Goal: Information Seeking & Learning: Compare options

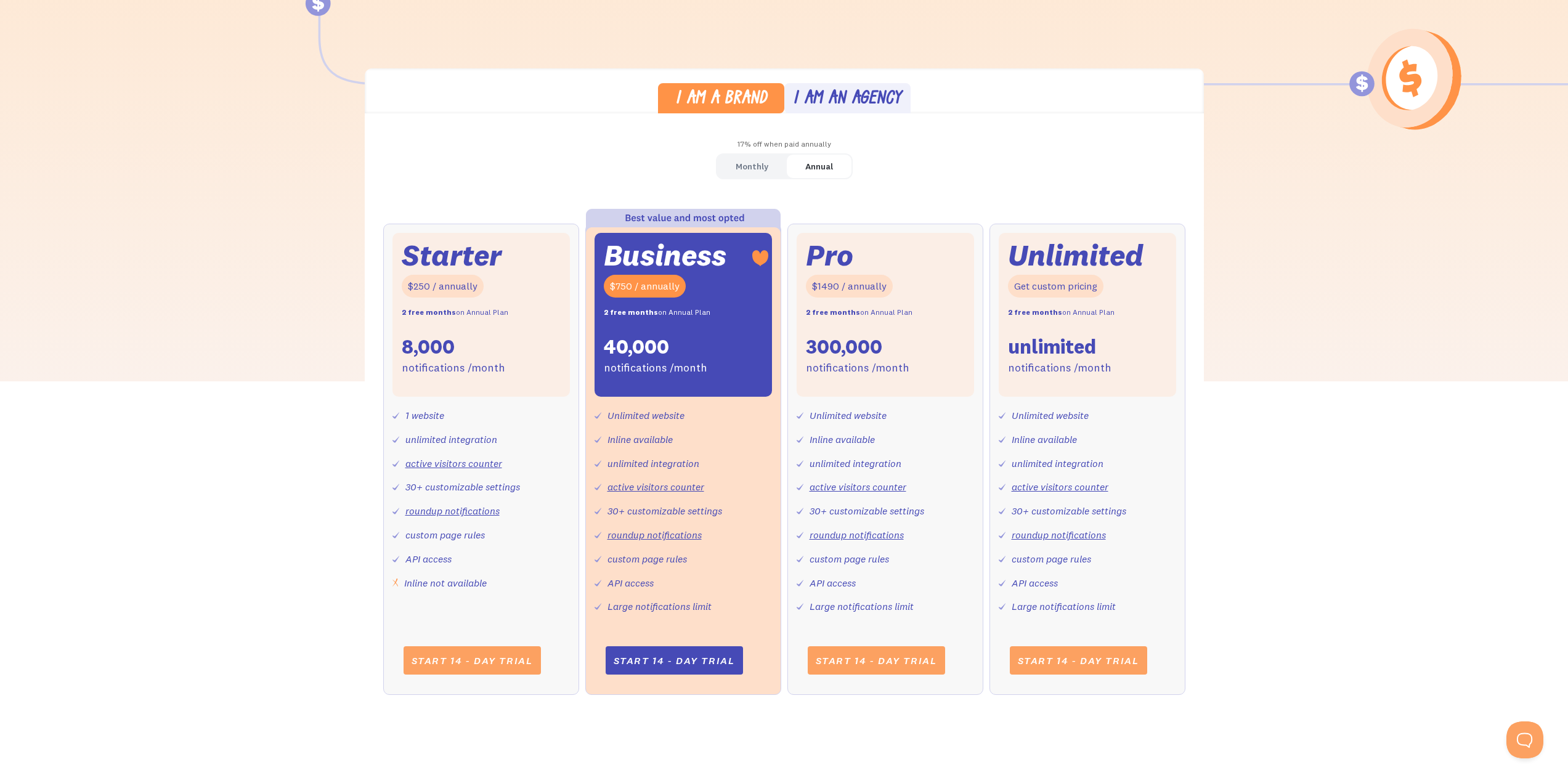
click at [838, 290] on div "$1490 / annually" at bounding box center [849, 286] width 87 height 22
drag, startPoint x: 810, startPoint y: 334, endPoint x: 926, endPoint y: 358, distance: 118.5
click at [926, 358] on div "Pro $1490 / annually 2 free months on Annual Plan 300,000 notifications /month" at bounding box center [886, 314] width 178 height 164
drag, startPoint x: 611, startPoint y: 336, endPoint x: 729, endPoint y: 355, distance: 119.5
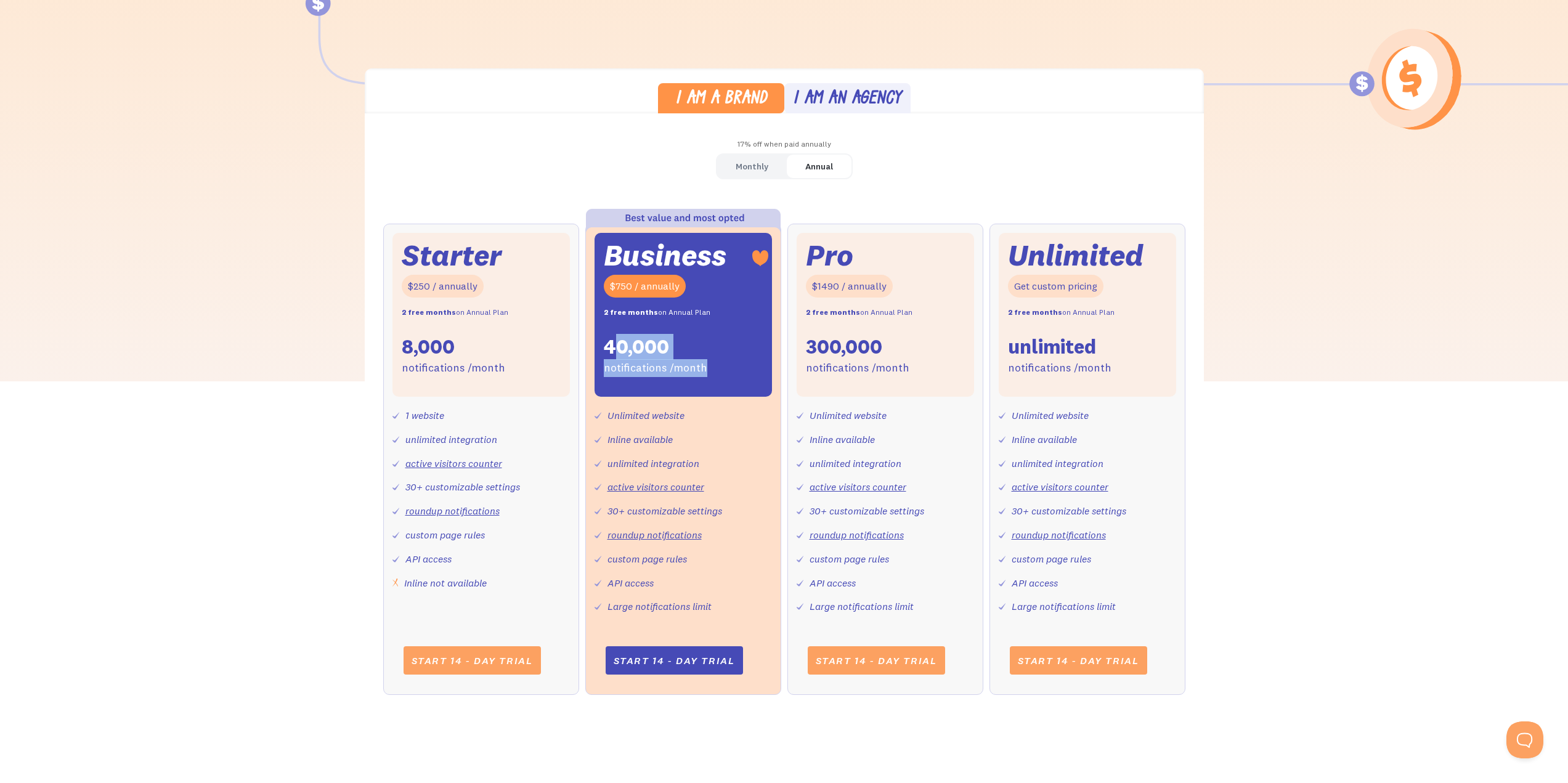
click at [729, 355] on div "Business $750 / annually 2 free months on Annual Plan 40,000 notifications /mon…" at bounding box center [683, 314] width 178 height 164
drag, startPoint x: 729, startPoint y: 355, endPoint x: 727, endPoint y: 363, distance: 8.2
click at [729, 356] on div "Business $750 / annually 2 free months on Annual Plan 40,000 notifications /mon…" at bounding box center [683, 314] width 178 height 164
click at [656, 357] on div "40,000" at bounding box center [637, 346] width 66 height 26
click at [617, 346] on div "40,000" at bounding box center [637, 346] width 66 height 26
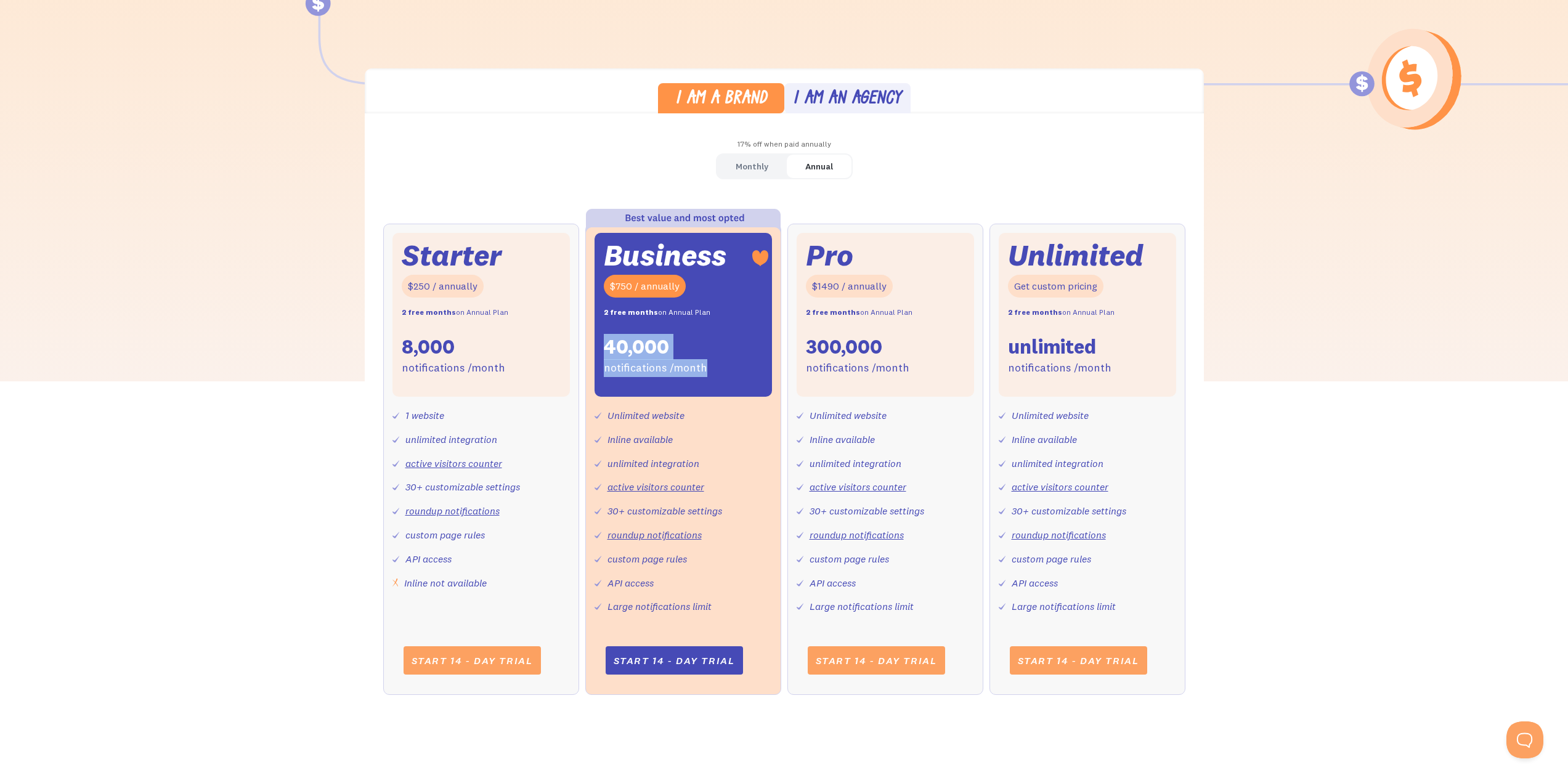
drag, startPoint x: 586, startPoint y: 339, endPoint x: 730, endPoint y: 366, distance: 146.5
click at [730, 366] on div "Business $750 / annually 2 free months on Annual Plan 40,000 notifications /mon…" at bounding box center [683, 459] width 196 height 471
click at [730, 366] on div "Business $750 / annually 2 free months on Annual Plan 40,000 notifications /mon…" at bounding box center [683, 314] width 178 height 164
click at [714, 369] on div "Business $750 / annually 2 free months on Annual Plan 40,000 notifications /mon…" at bounding box center [683, 314] width 178 height 164
drag, startPoint x: 658, startPoint y: 423, endPoint x: 703, endPoint y: 450, distance: 52.5
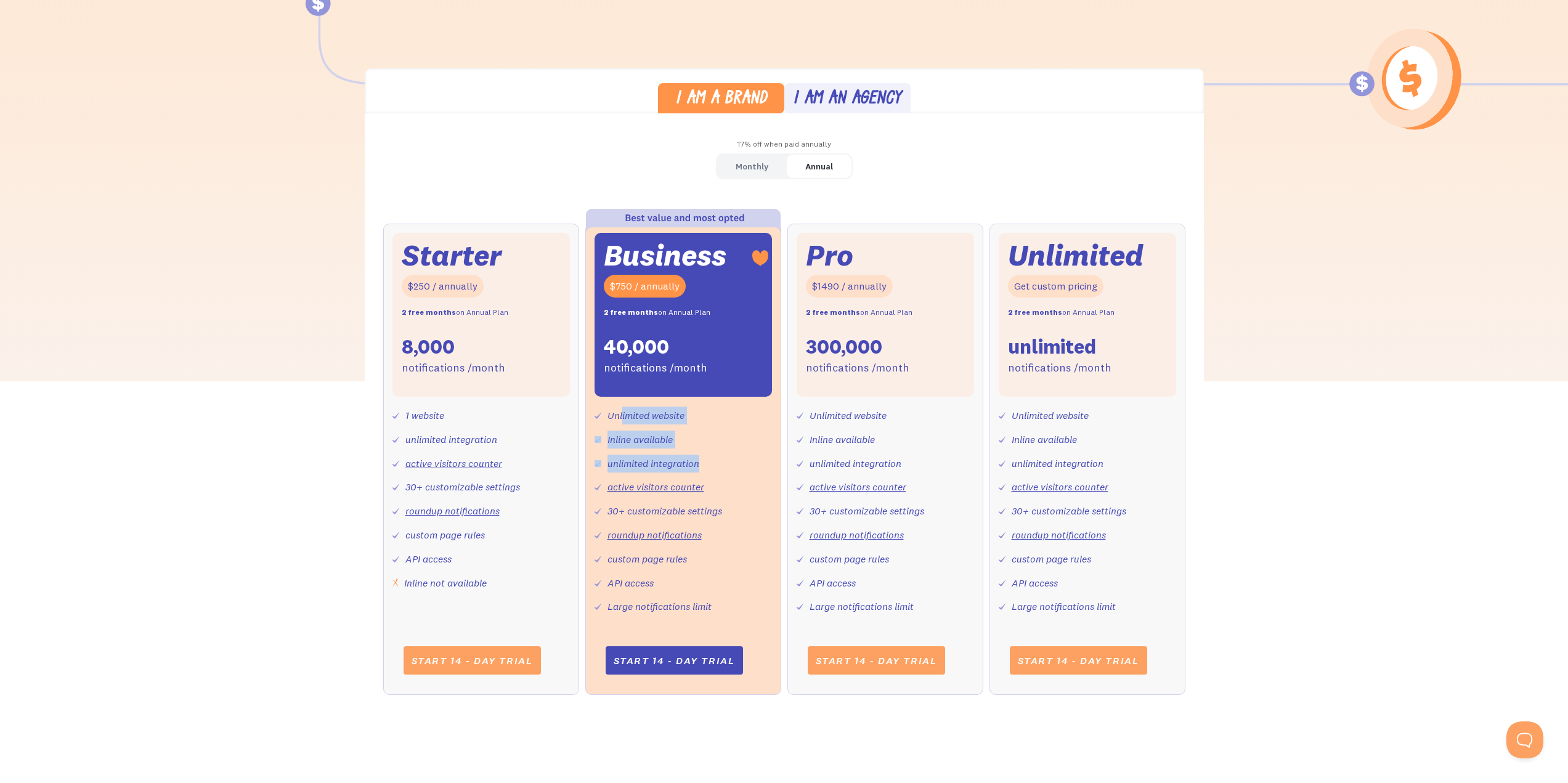
click at [703, 450] on div "Unlimited website Inline available unlimited integration active visitors counte…" at bounding box center [683, 505] width 178 height 218
drag, startPoint x: 662, startPoint y: 453, endPoint x: 738, endPoint y: 471, distance: 78.1
click at [738, 471] on div "Unlimited website Inline available unlimited integration active visitors counte…" at bounding box center [683, 505] width 178 height 218
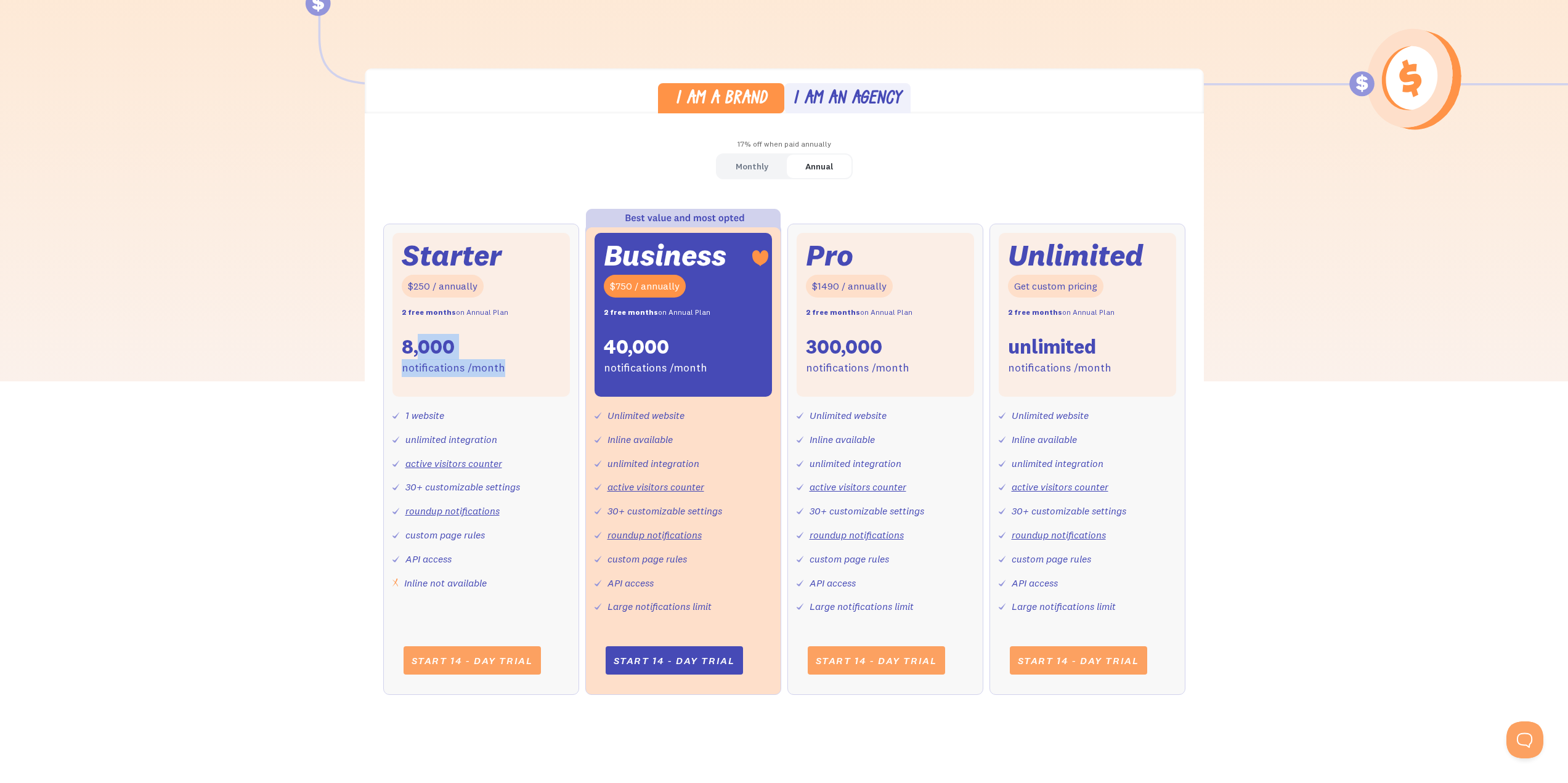
drag, startPoint x: 417, startPoint y: 338, endPoint x: 530, endPoint y: 362, distance: 115.5
click at [530, 362] on div "Starter $250 / annually 2 free months on Annual Plan 8,000 notifications /month" at bounding box center [482, 314] width 178 height 164
drag, startPoint x: 419, startPoint y: 347, endPoint x: 526, endPoint y: 358, distance: 107.6
click at [526, 358] on div "Starter $250 / annually 2 free months on Annual Plan 8,000 notifications /month" at bounding box center [482, 314] width 178 height 164
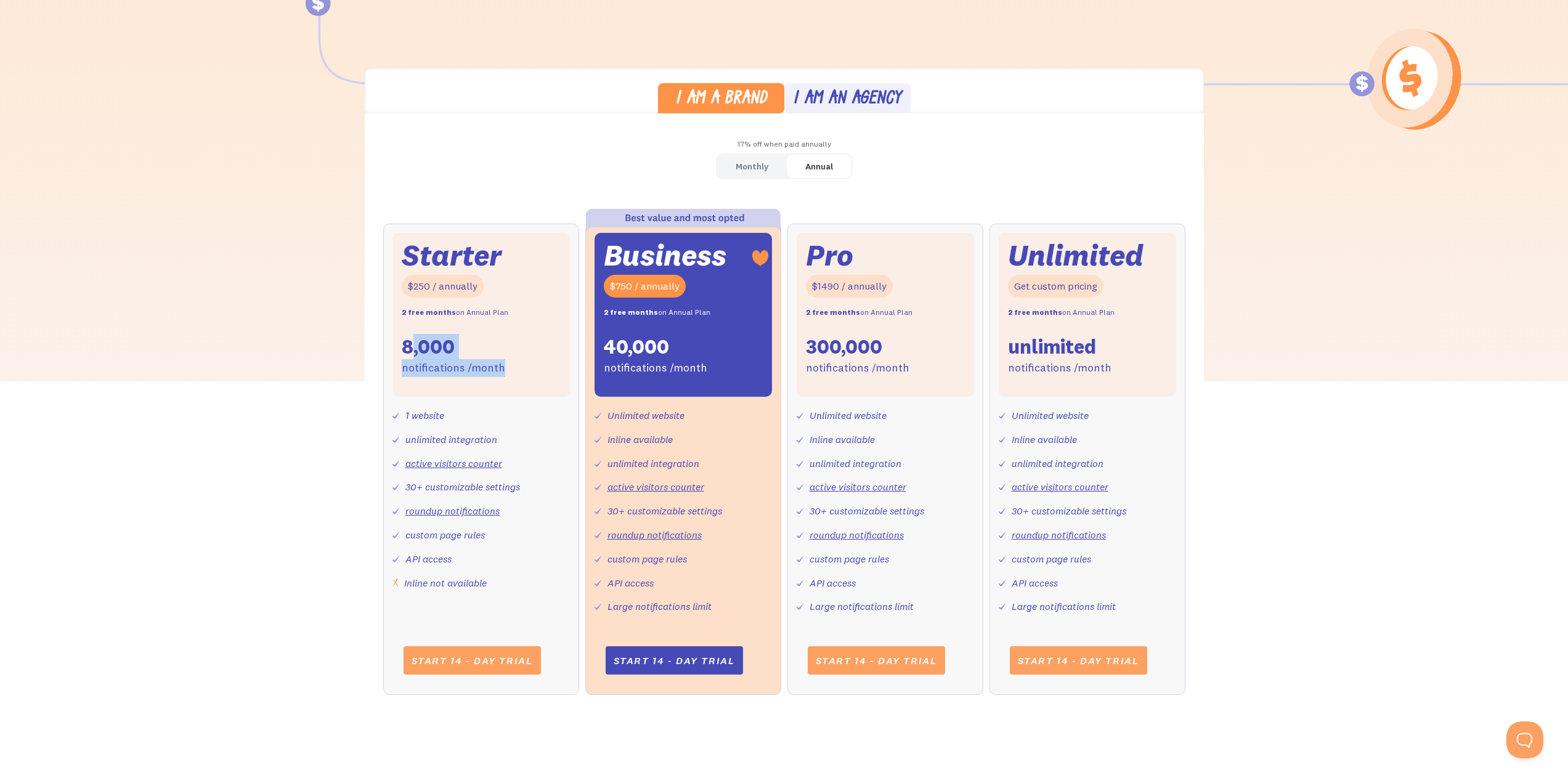
click at [526, 358] on div "Starter $250 / annually 2 free months on Annual Plan 8,000 notifications /month" at bounding box center [482, 314] width 178 height 164
drag, startPoint x: 452, startPoint y: 348, endPoint x: 526, endPoint y: 359, distance: 74.8
click at [526, 359] on div "Starter $250 / annually 2 free months on Annual Plan 8,000 notifications /month" at bounding box center [482, 314] width 178 height 164
drag, startPoint x: 425, startPoint y: 401, endPoint x: 545, endPoint y: 433, distance: 124.2
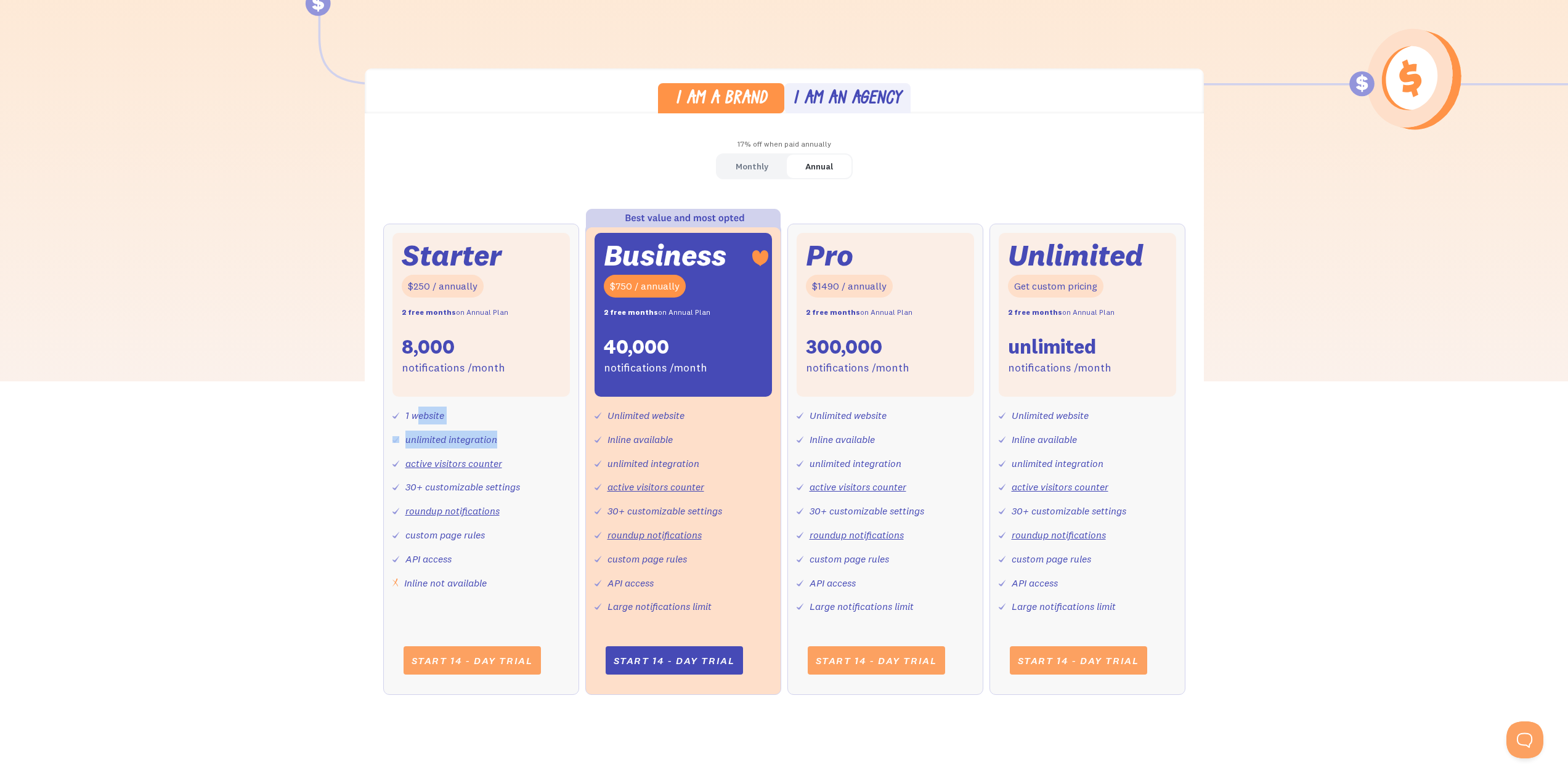
click at [545, 433] on div "1 website unlimited integration active visitors counter 30+ customizable settin…" at bounding box center [482, 493] width 178 height 194
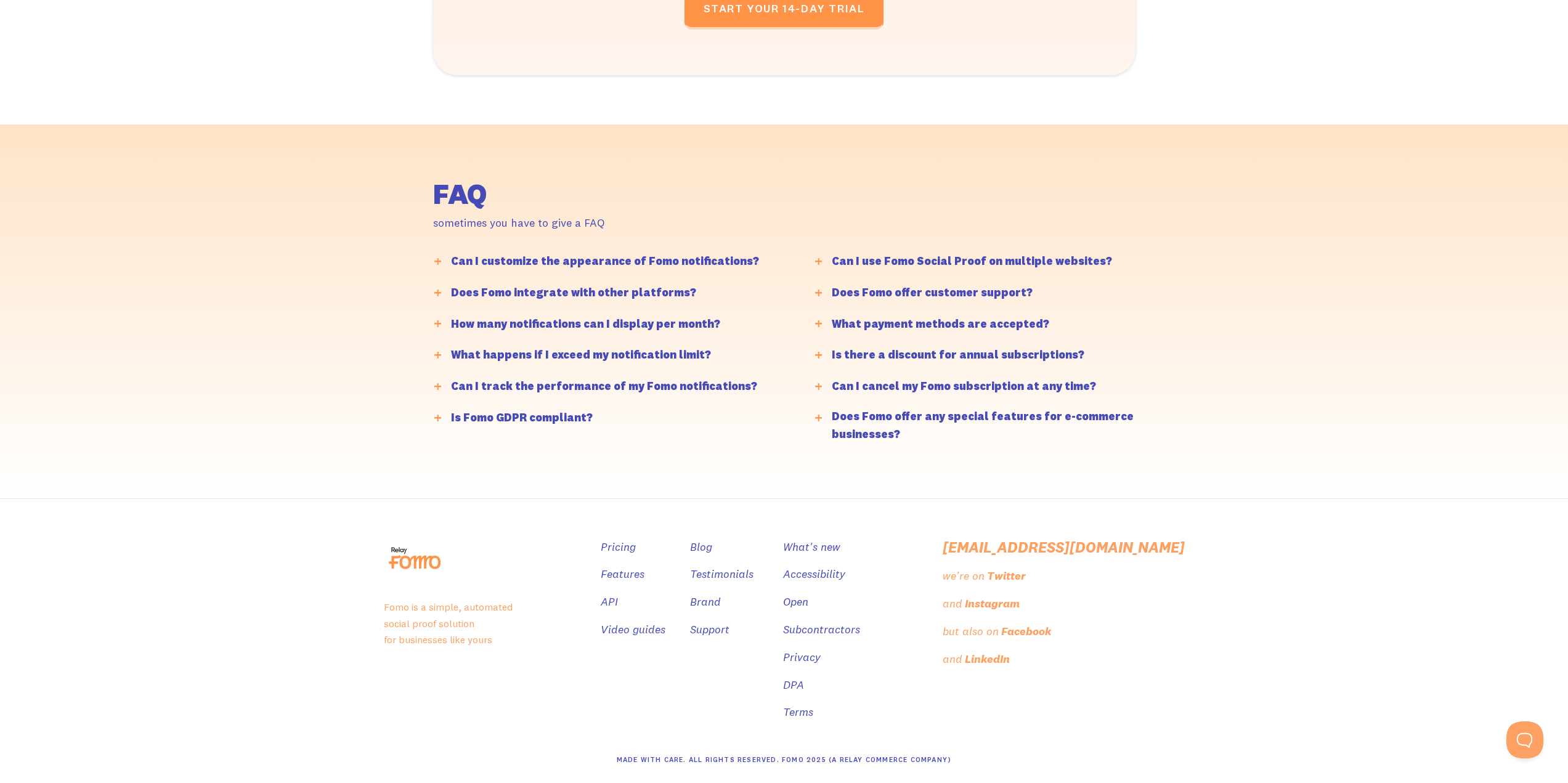
scroll to position [2866, 0]
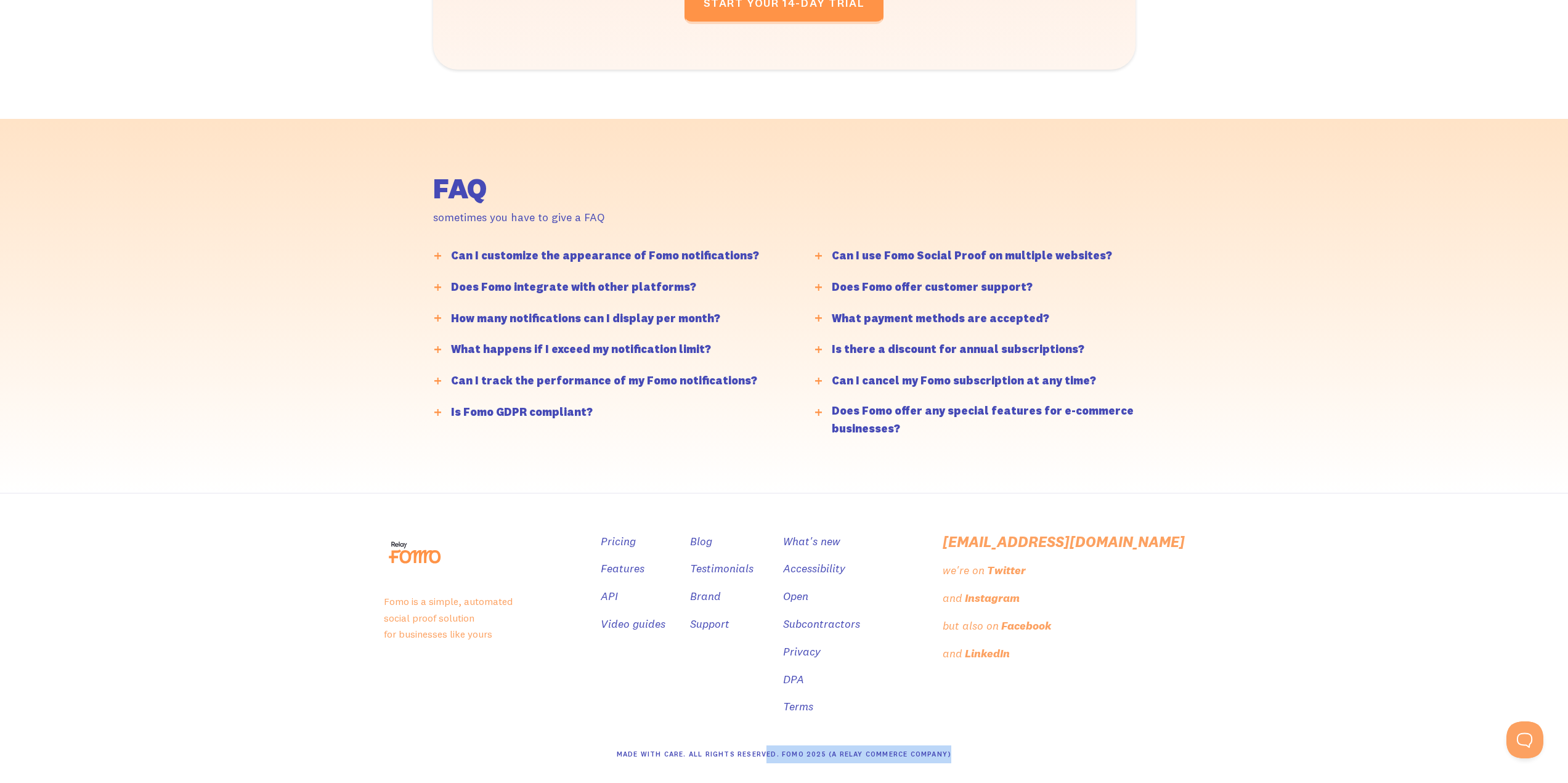
drag, startPoint x: 770, startPoint y: 745, endPoint x: 963, endPoint y: 743, distance: 193.0
click at [963, 743] on div "Made With Care. All Rights Reserved. Fomo 2025 (A Relay Commerce Company)" at bounding box center [784, 754] width 801 height 58
drag, startPoint x: 644, startPoint y: 750, endPoint x: 954, endPoint y: 753, distance: 310.0
click at [954, 753] on div "Made With Care. All Rights Reserved. Fomo 2025 (A Relay Commerce Company)" at bounding box center [784, 754] width 801 height 58
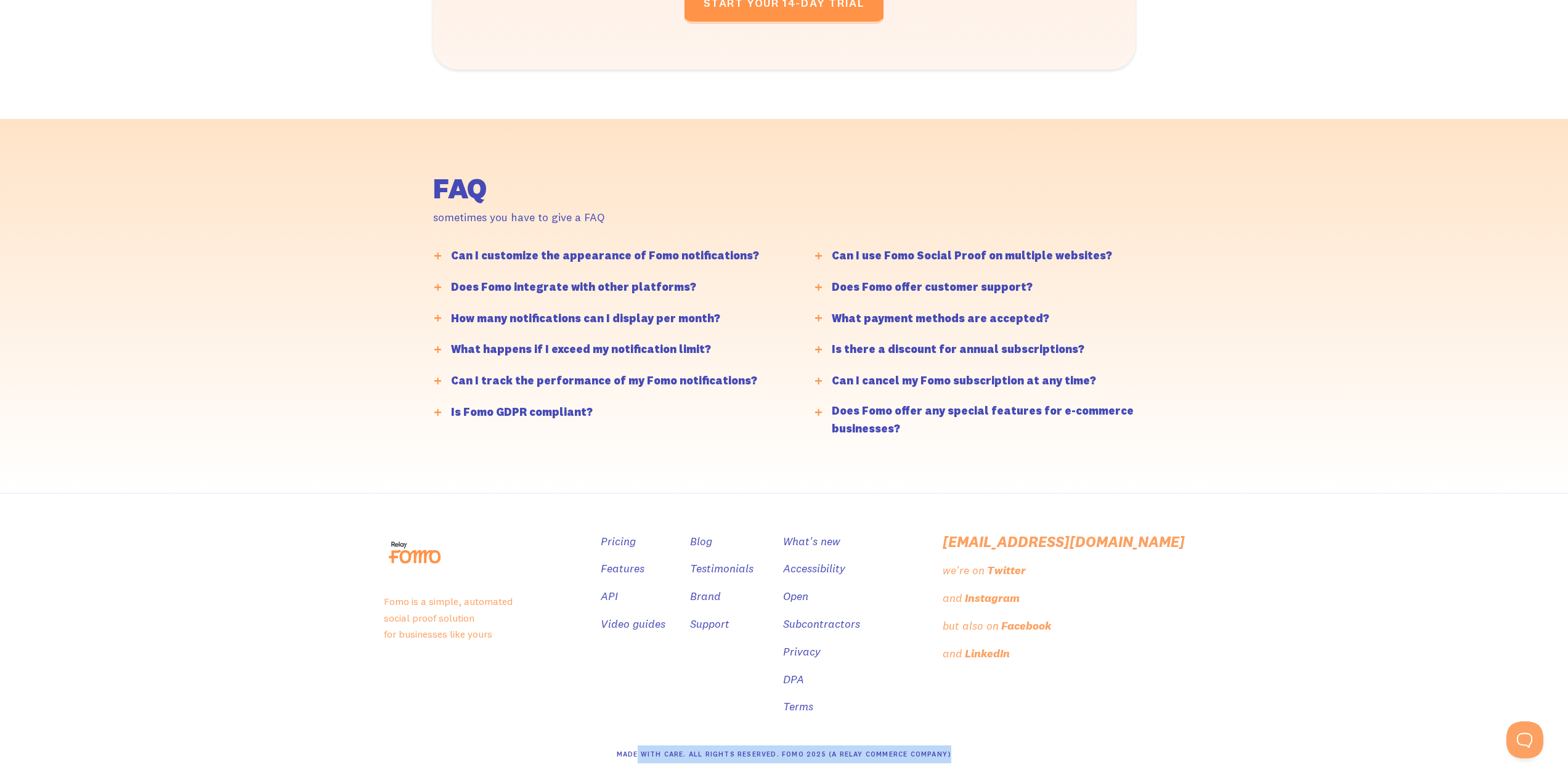
click at [954, 753] on div "Made With Care. All Rights Reserved. Fomo 2025 (A Relay Commerce Company)" at bounding box center [784, 754] width 801 height 58
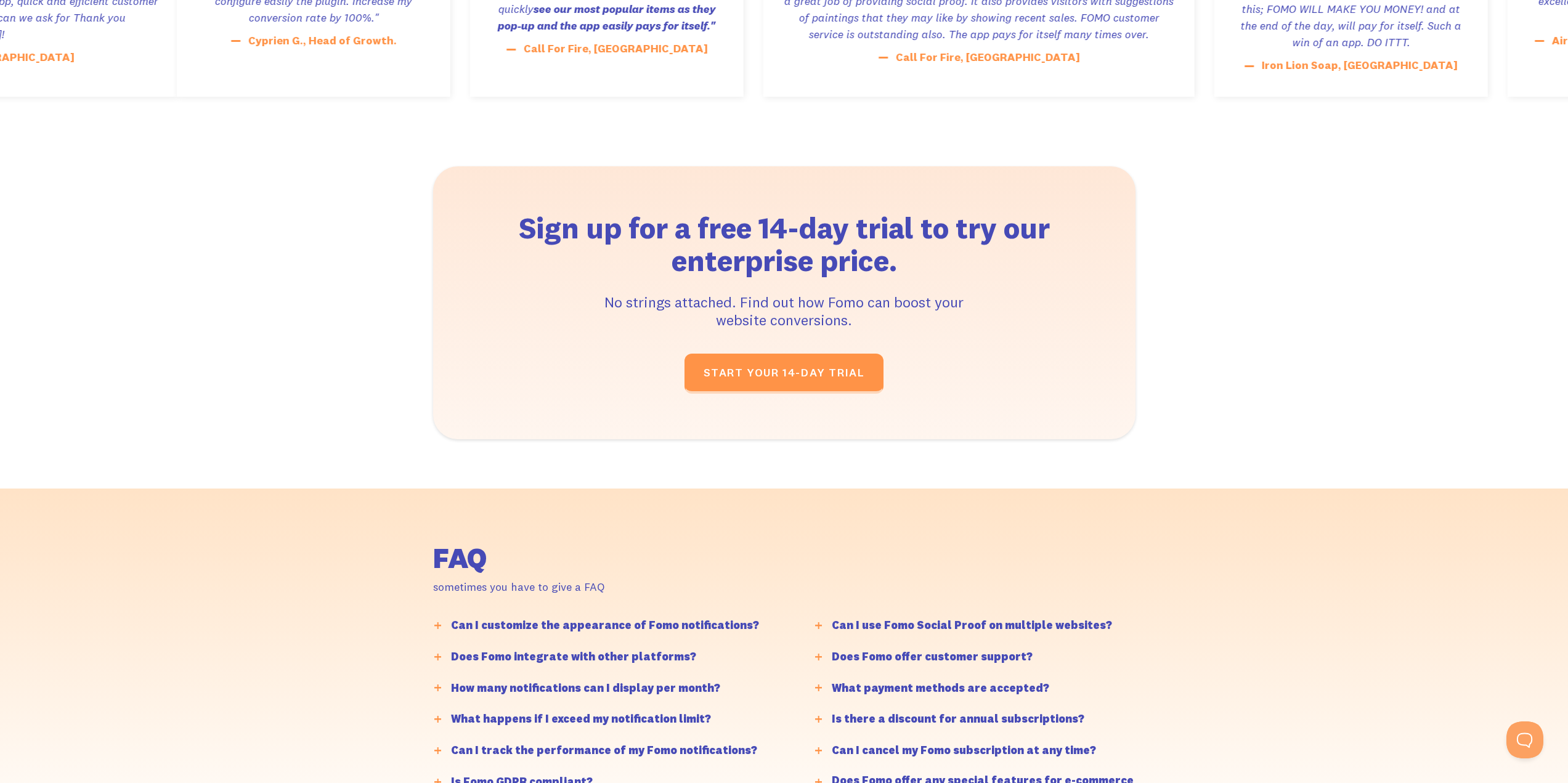
click at [927, 620] on div "Can I use Fomo Social Proof on multiple websites?" at bounding box center [972, 625] width 280 height 18
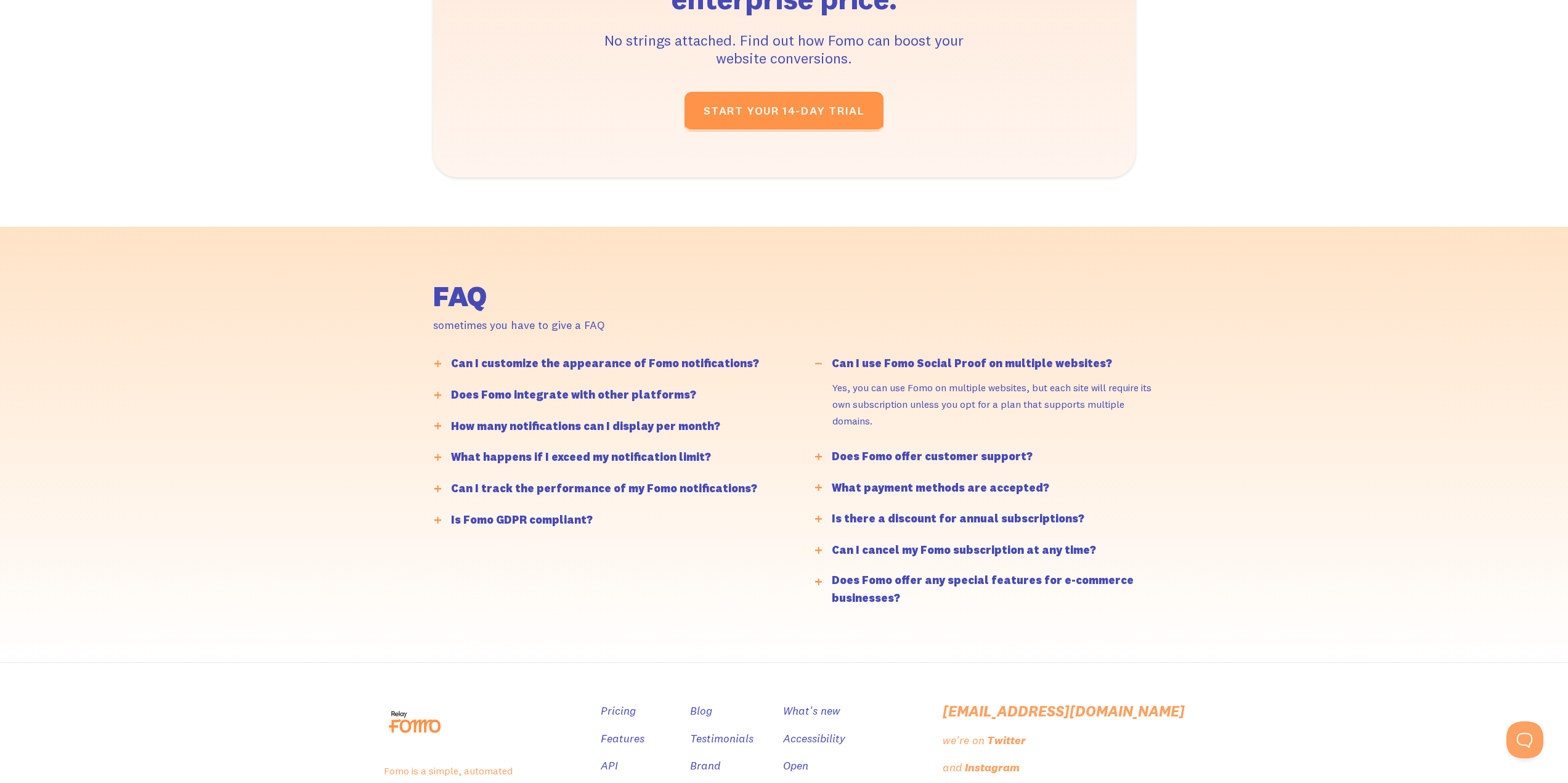
scroll to position [2805, 0]
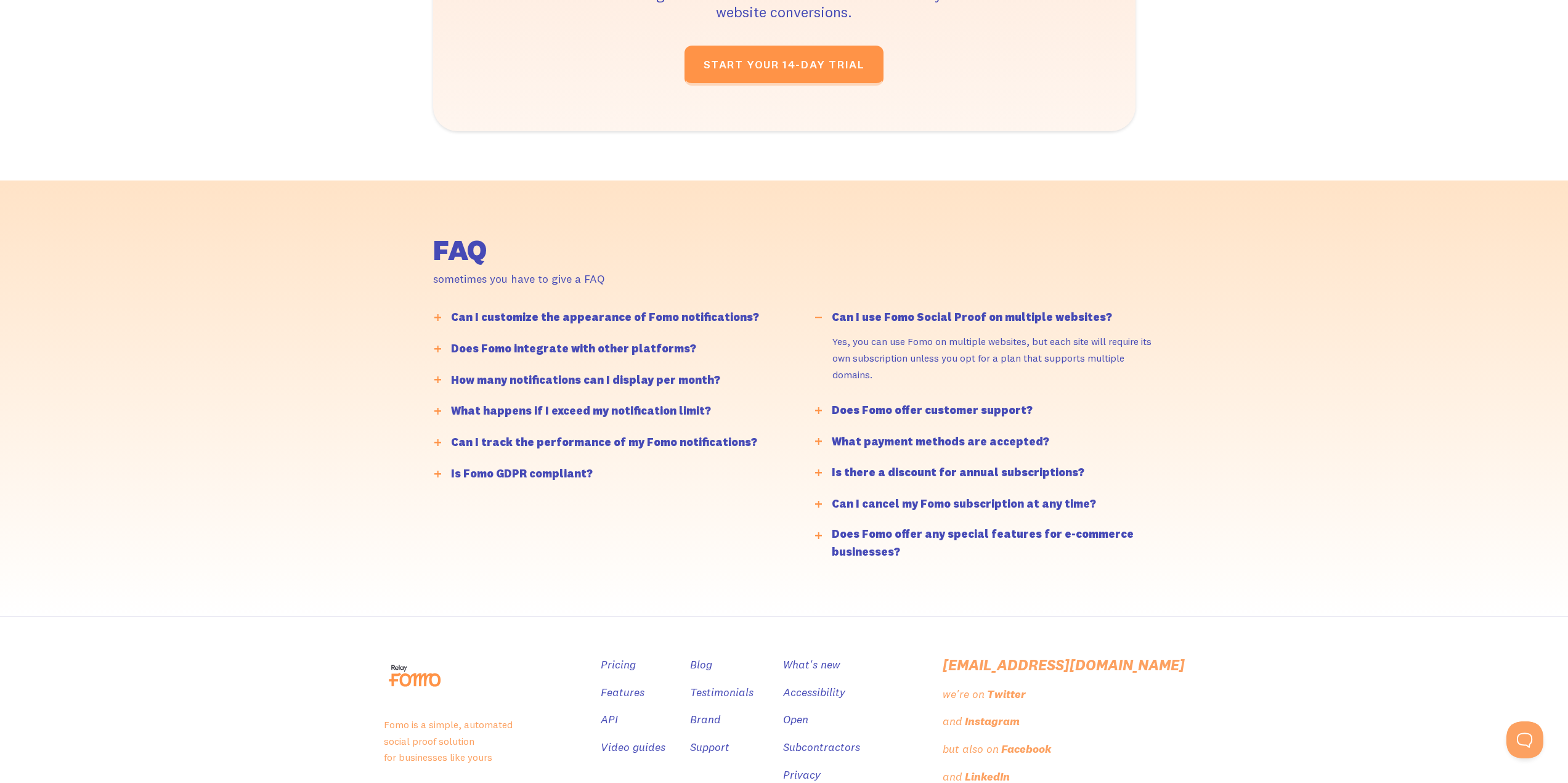
click at [604, 314] on div "Can I customize the appearance of Fomo notifications?" at bounding box center [605, 318] width 308 height 18
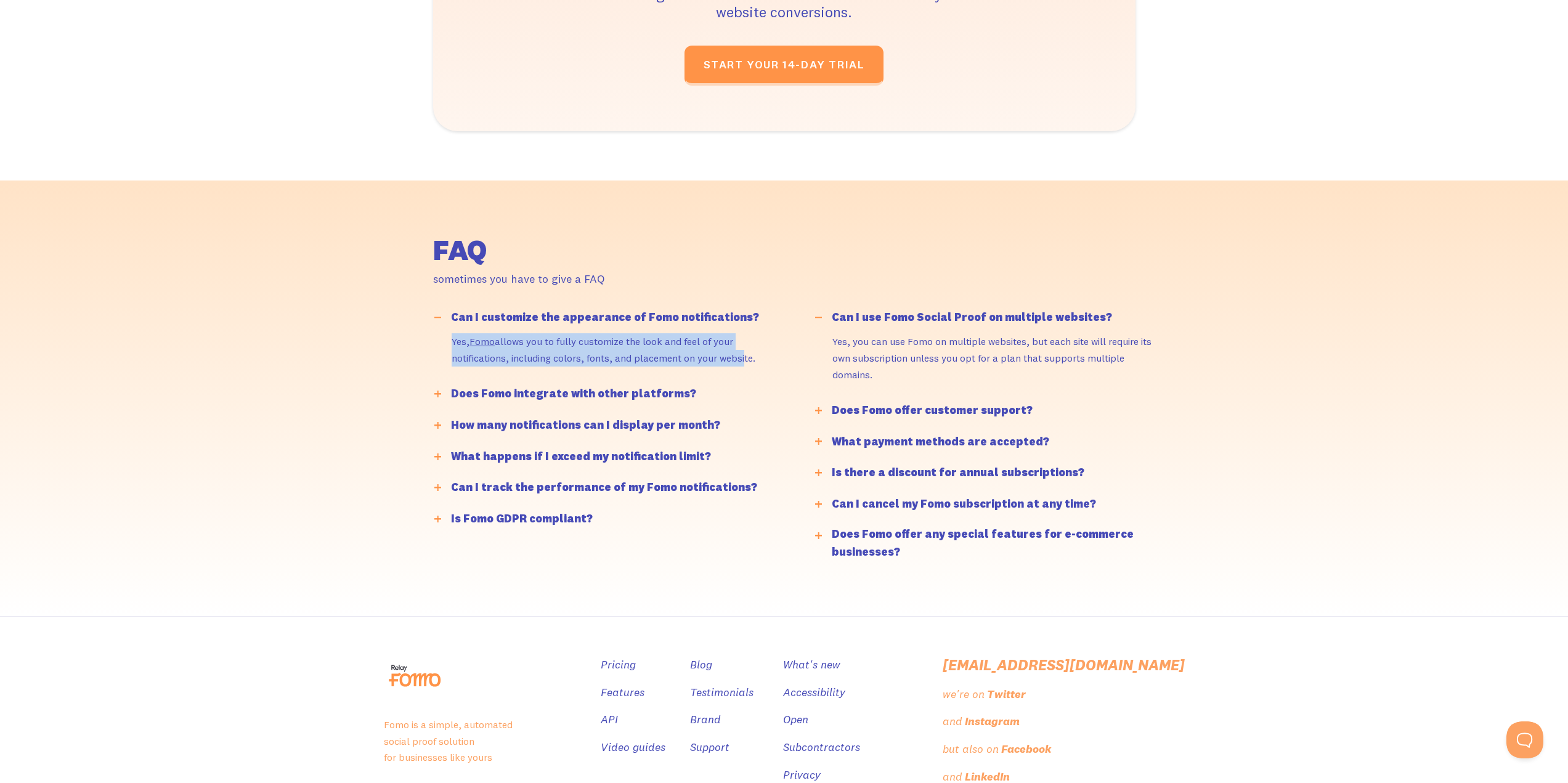
drag, startPoint x: 516, startPoint y: 344, endPoint x: 738, endPoint y: 360, distance: 222.6
click at [738, 360] on div "Yes, Fomo allows you to fully customize the look and feel of your notifications…" at bounding box center [616, 356] width 376 height 45
click at [738, 360] on p "Yes, Fomo allows you to fully customize the look and feel of your notifications…" at bounding box center [617, 350] width 330 height 33
drag, startPoint x: 594, startPoint y: 342, endPoint x: 768, endPoint y: 355, distance: 174.5
click at [768, 355] on p "Yes, Fomo allows you to fully customize the look and feel of your notifications…" at bounding box center [617, 350] width 330 height 33
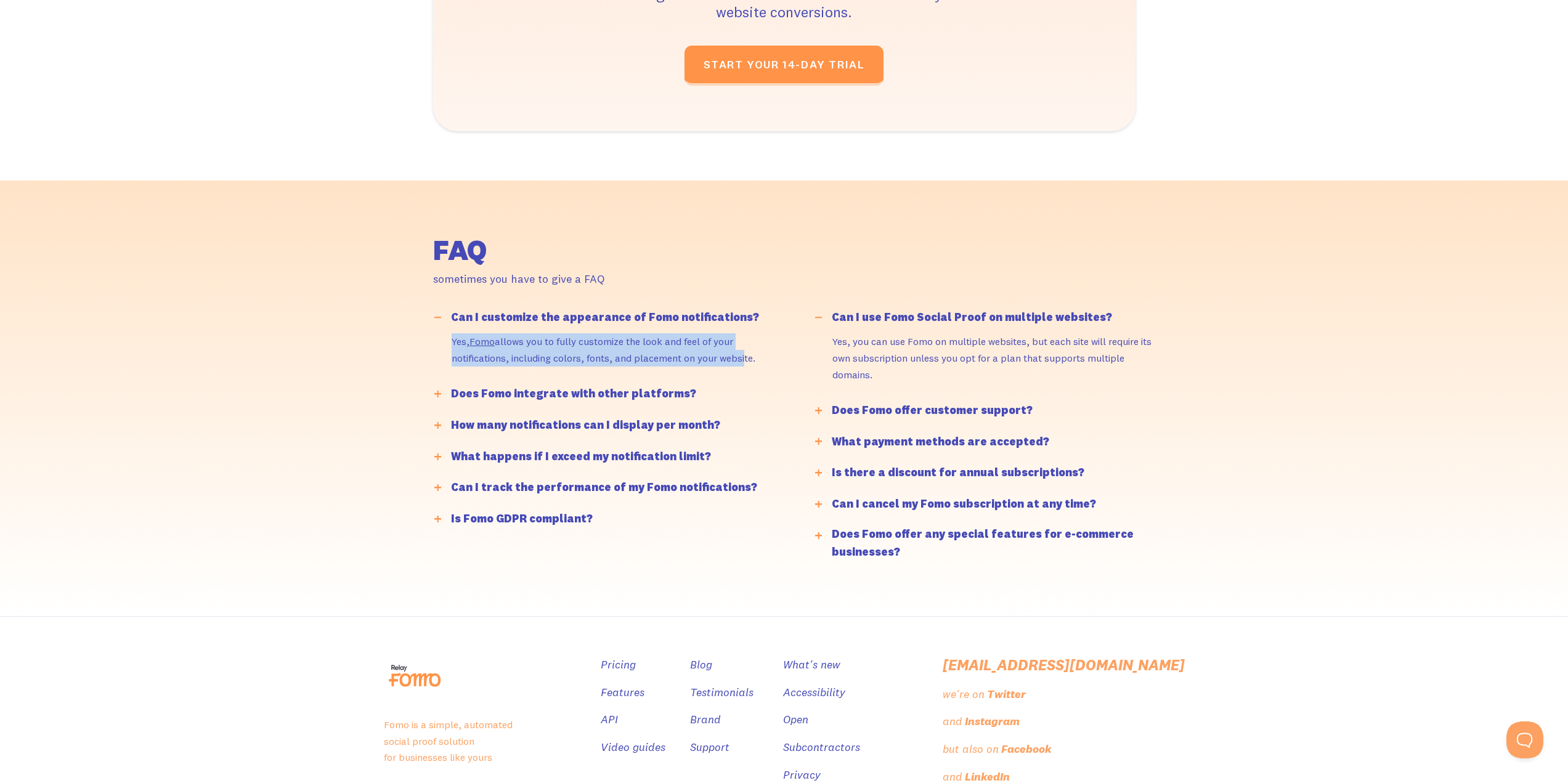
click at [768, 355] on p "Yes, Fomo allows you to fully customize the look and feel of your notifications…" at bounding box center [617, 350] width 330 height 33
drag, startPoint x: 706, startPoint y: 345, endPoint x: 762, endPoint y: 355, distance: 56.9
click at [762, 355] on p "Yes, Fomo allows you to fully customize the look and feel of your notifications…" at bounding box center [617, 350] width 330 height 33
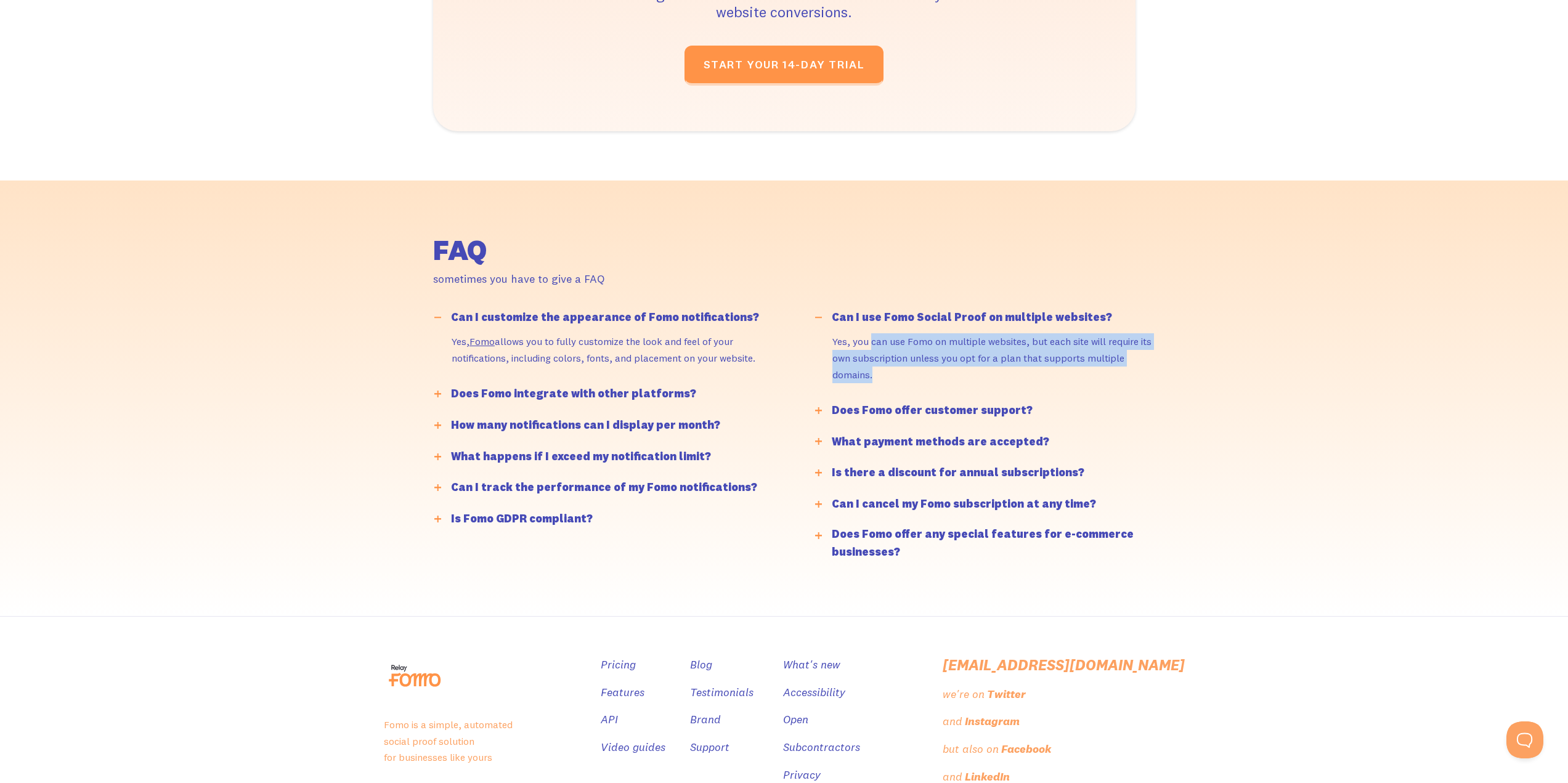
drag, startPoint x: 939, startPoint y: 367, endPoint x: 958, endPoint y: 377, distance: 21.5
click at [958, 377] on p "Yes, you can use Fomo on multiple websites, but each site will require its own …" at bounding box center [997, 358] width 330 height 50
drag, startPoint x: 897, startPoint y: 340, endPoint x: 923, endPoint y: 371, distance: 40.5
click at [923, 371] on p "Yes, you can use Fomo on multiple websites, but each site will require its own …" at bounding box center [997, 358] width 330 height 50
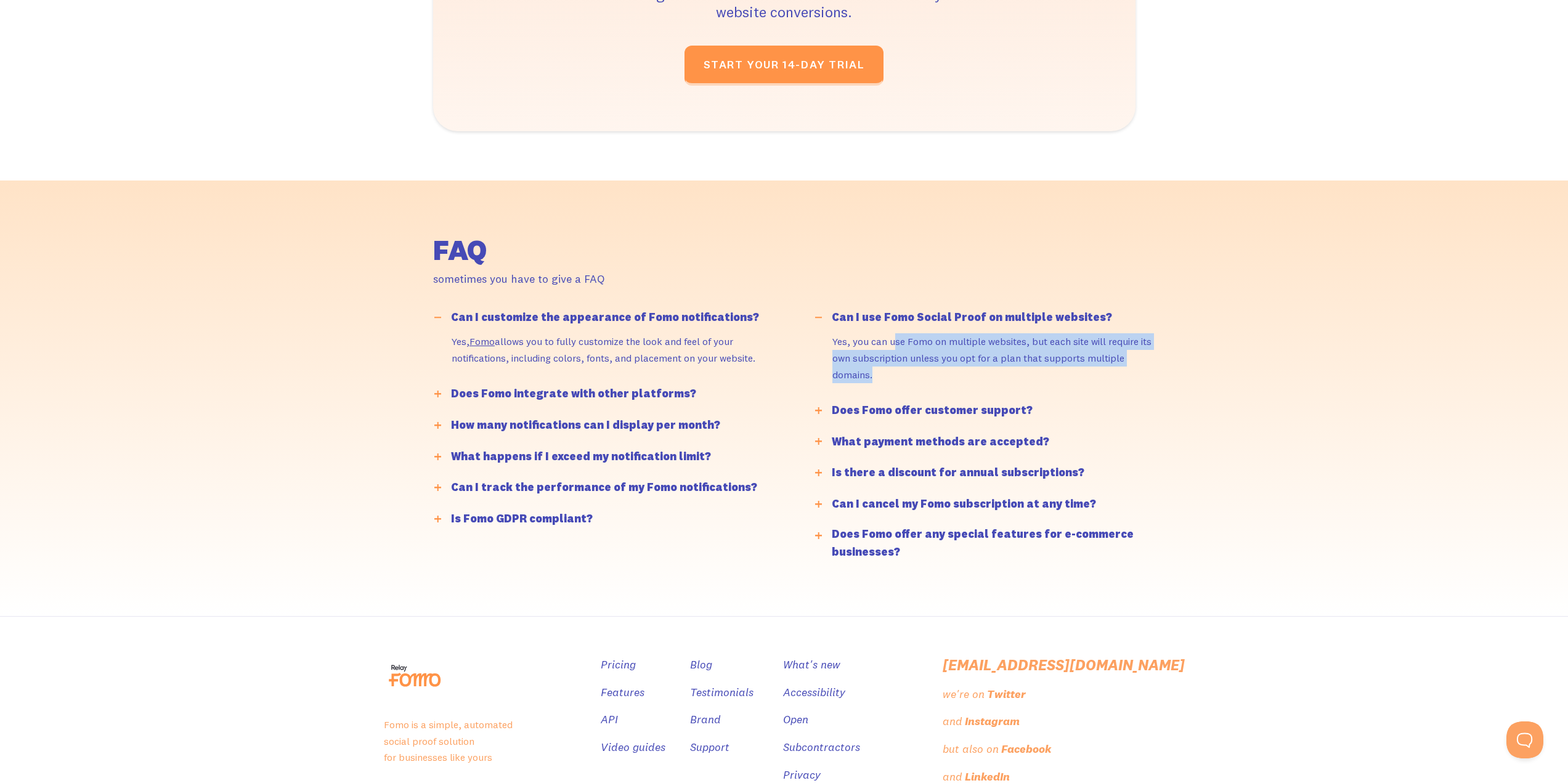
click at [923, 371] on p "Yes, you can use Fomo on multiple websites, but each site will require its own …" at bounding box center [997, 358] width 330 height 50
drag, startPoint x: 902, startPoint y: 350, endPoint x: 953, endPoint y: 377, distance: 57.7
click at [953, 377] on p "Yes, you can use Fomo on multiple websites, but each site will require its own …" at bounding box center [997, 358] width 330 height 50
drag, startPoint x: 939, startPoint y: 342, endPoint x: 956, endPoint y: 382, distance: 43.5
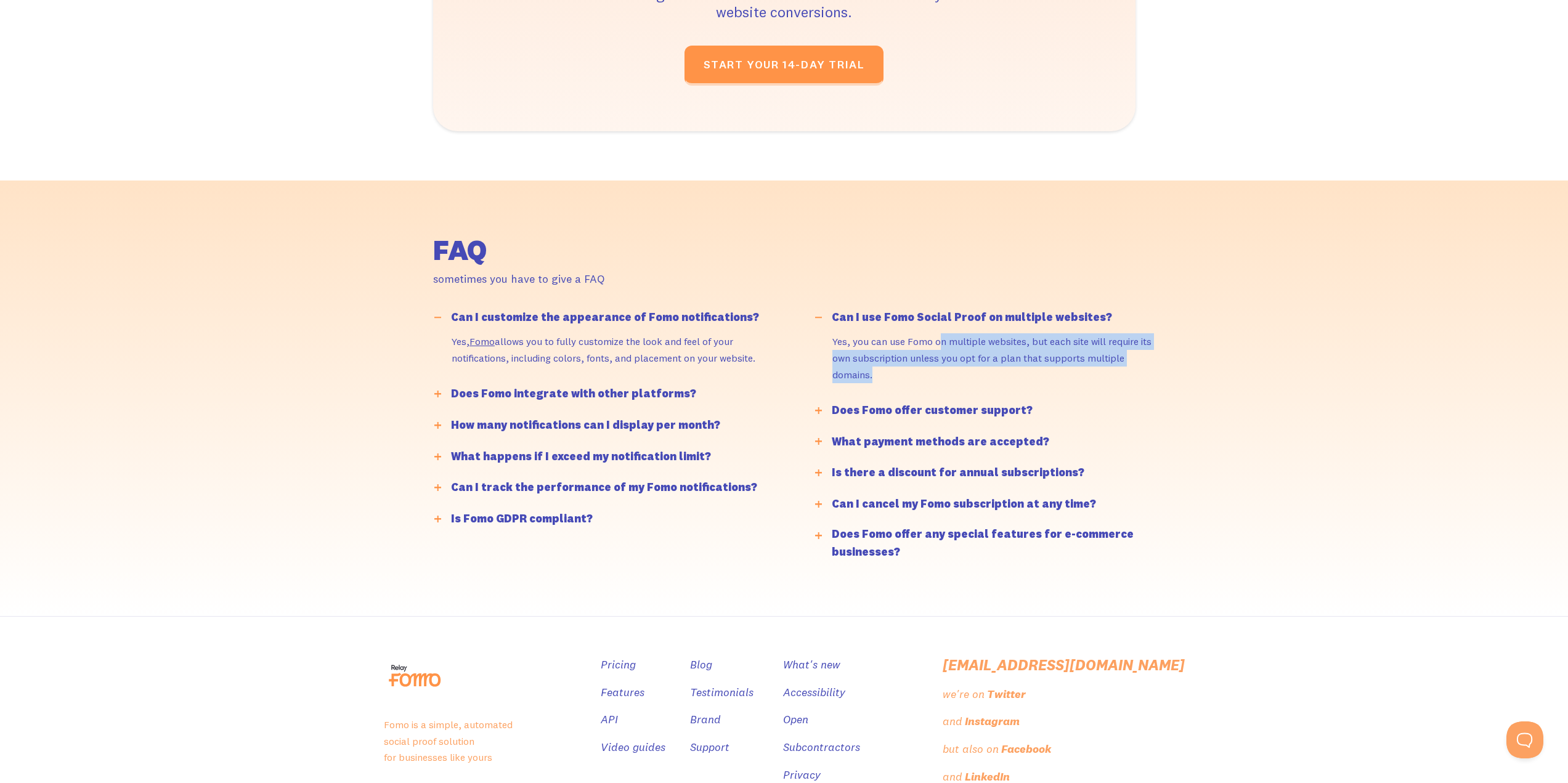
click at [956, 382] on p "Yes, you can use Fomo on multiple websites, but each site will require its own …" at bounding box center [997, 358] width 330 height 50
drag, startPoint x: 944, startPoint y: 342, endPoint x: 954, endPoint y: 382, distance: 41.2
click at [954, 382] on p "Yes, you can use Fomo on multiple websites, but each site will require its own …" at bounding box center [997, 358] width 330 height 50
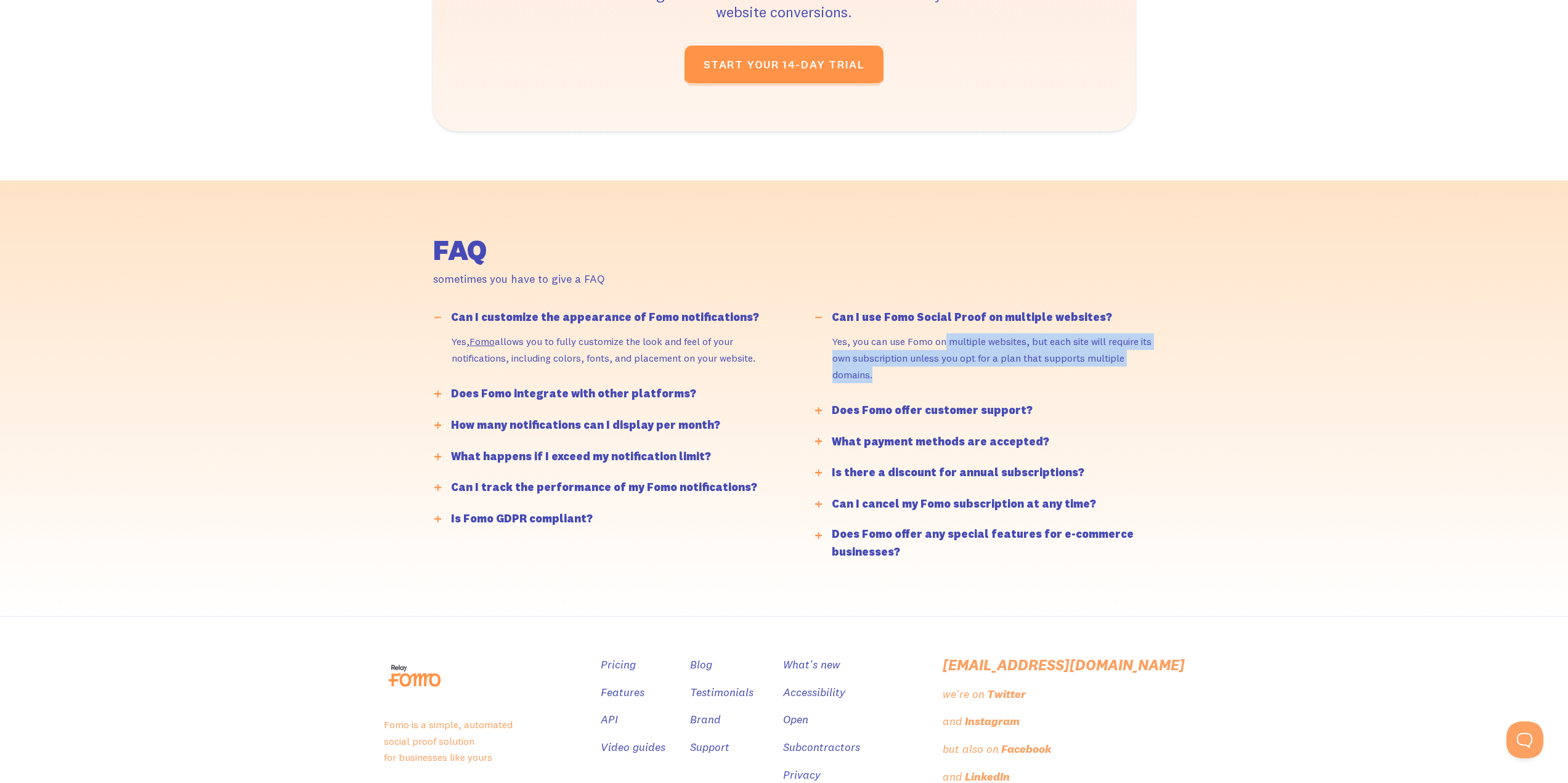
drag, startPoint x: 946, startPoint y: 343, endPoint x: 952, endPoint y: 381, distance: 38.5
click at [952, 381] on p "Yes, you can use Fomo on multiple websites, but each site will require its own …" at bounding box center [997, 358] width 330 height 50
drag, startPoint x: 934, startPoint y: 338, endPoint x: 942, endPoint y: 376, distance: 38.8
click at [942, 376] on p "Yes, you can use Fomo on multiple websites, but each site will require its own …" at bounding box center [997, 358] width 330 height 50
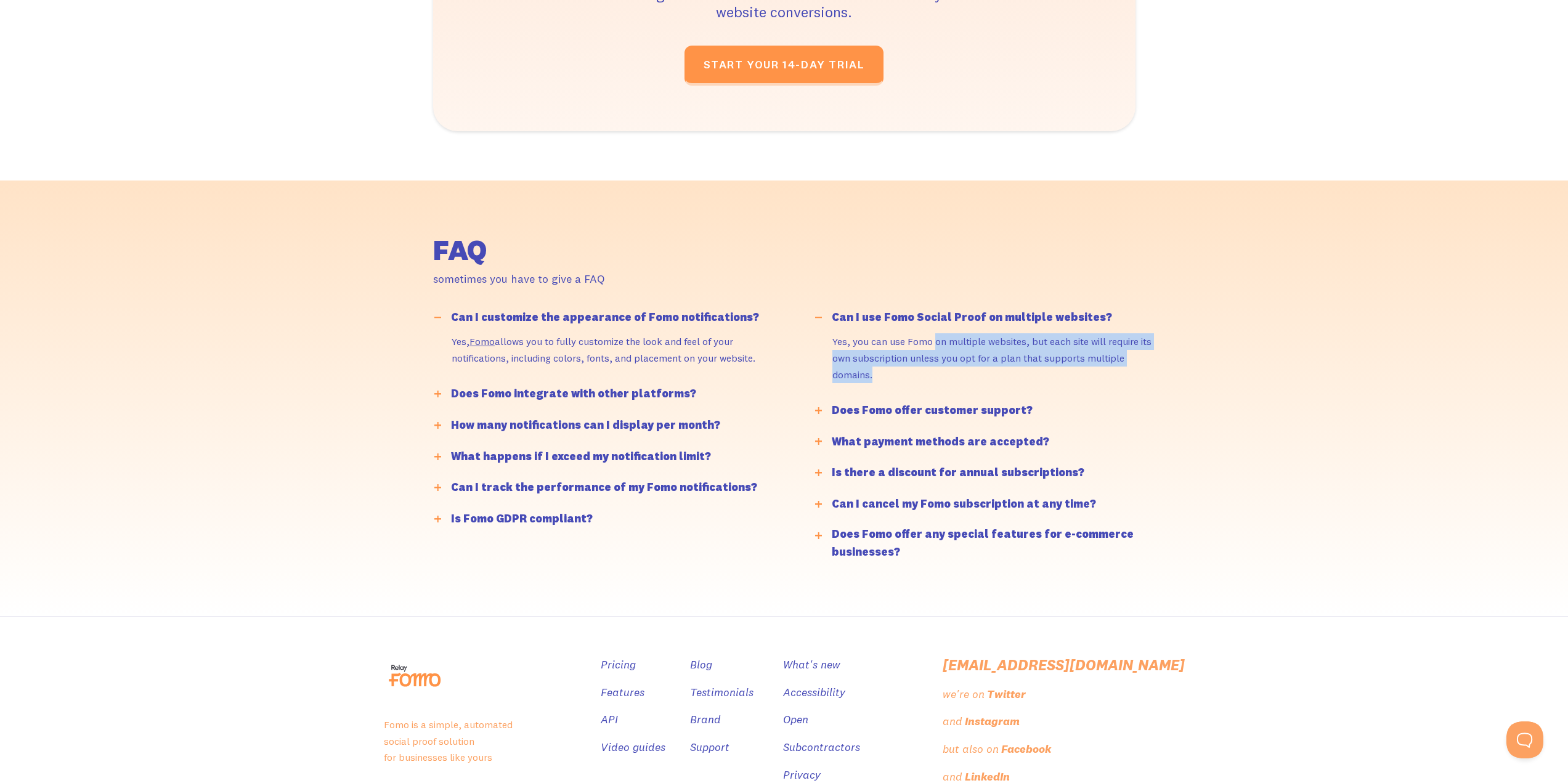
click at [942, 376] on p "Yes, you can use Fomo on multiple websites, but each site will require its own …" at bounding box center [997, 358] width 330 height 50
drag, startPoint x: 934, startPoint y: 340, endPoint x: 945, endPoint y: 378, distance: 39.6
click at [945, 378] on p "Yes, you can use Fomo on multiple websites, but each site will require its own …" at bounding box center [997, 358] width 330 height 50
drag, startPoint x: 930, startPoint y: 345, endPoint x: 942, endPoint y: 382, distance: 38.9
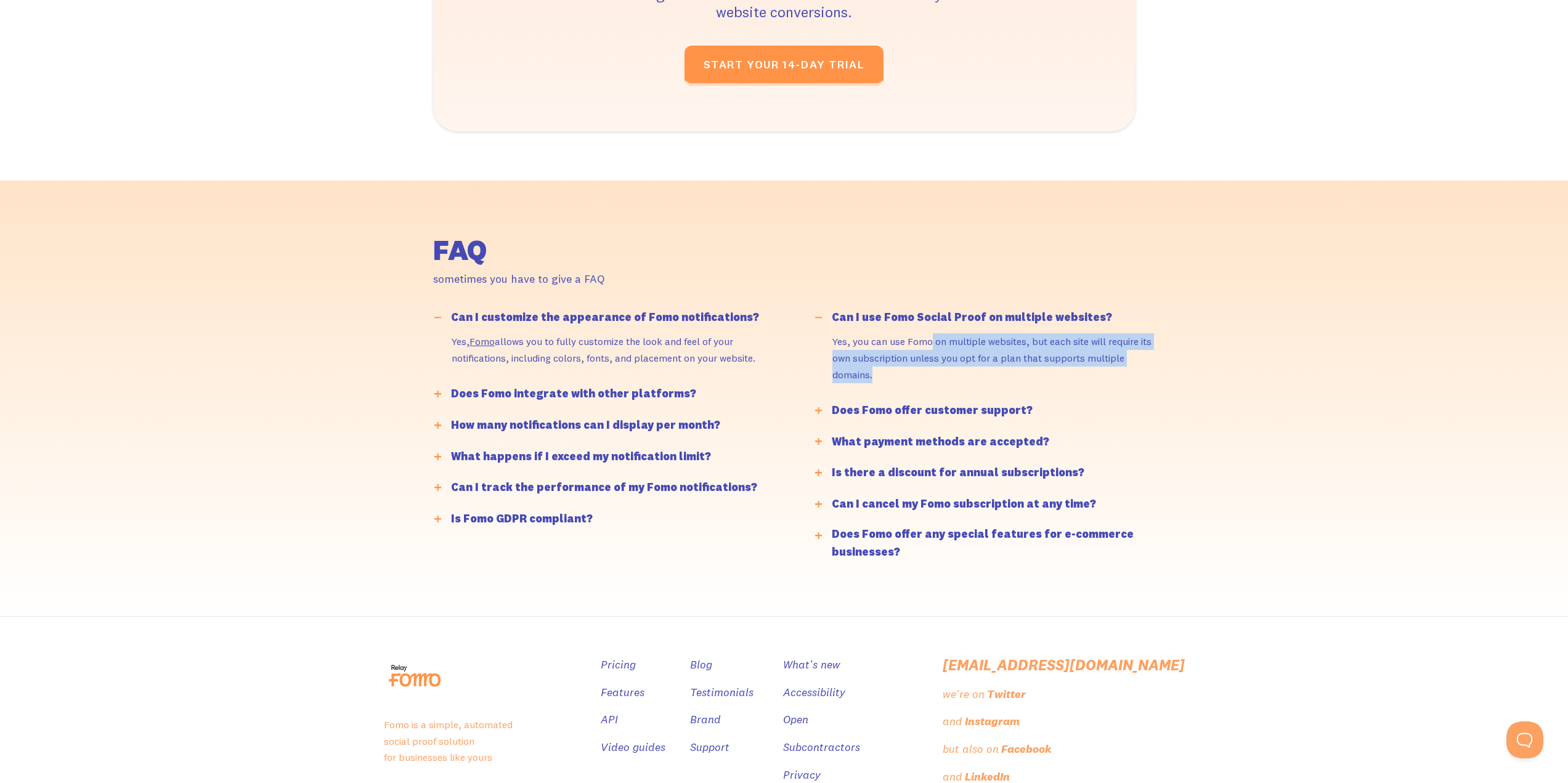
click at [942, 382] on p "Yes, you can use Fomo on multiple websites, but each site will require its own …" at bounding box center [997, 358] width 330 height 50
drag, startPoint x: 918, startPoint y: 333, endPoint x: 933, endPoint y: 375, distance: 44.6
click at [933, 375] on div "Can I use Fomo Social Proof on multiple websites? Yes, you can use Fomo on mult…" at bounding box center [997, 350] width 376 height 87
click at [933, 375] on p "Yes, you can use Fomo on multiple websites, but each site will require its own …" at bounding box center [997, 358] width 330 height 50
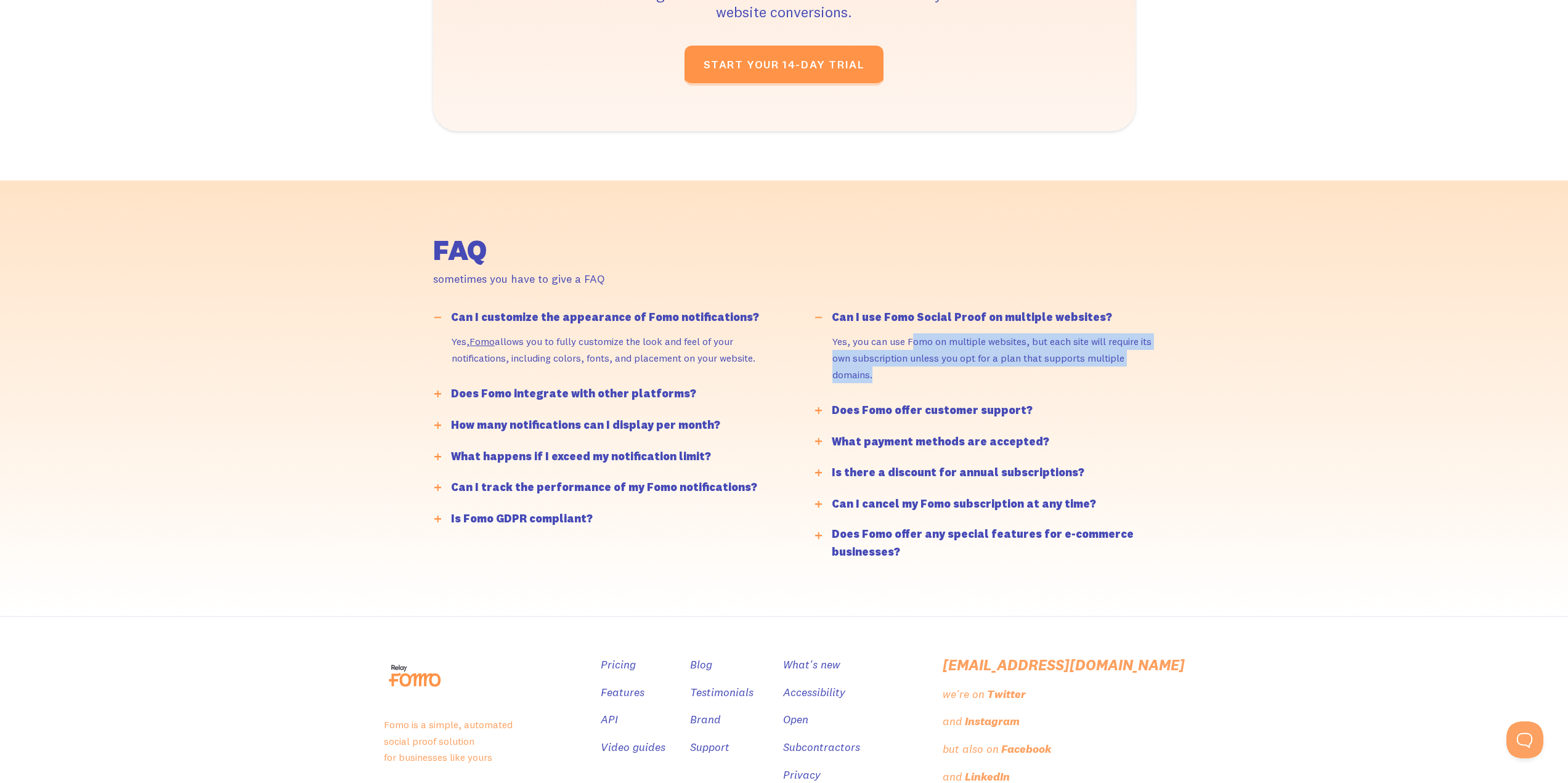
drag, startPoint x: 913, startPoint y: 342, endPoint x: 923, endPoint y: 378, distance: 37.4
click at [923, 378] on p "Yes, you can use Fomo on multiple websites, but each site will require its own …" at bounding box center [997, 358] width 330 height 50
drag, startPoint x: 895, startPoint y: 377, endPoint x: 842, endPoint y: 336, distance: 67.0
click at [842, 336] on p "Yes, you can use Fomo on multiple websites, but each site will require its own …" at bounding box center [997, 358] width 330 height 50
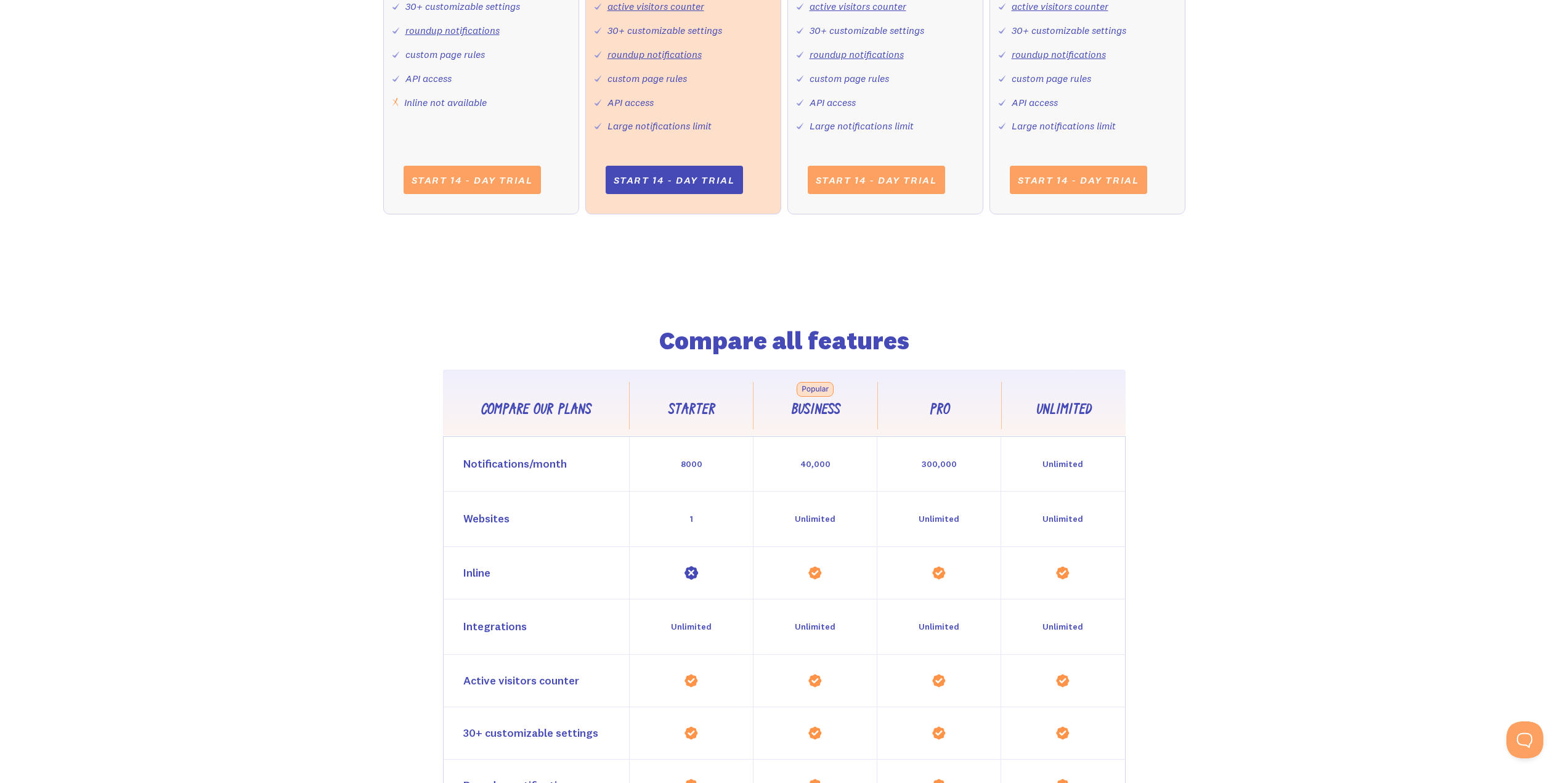
scroll to position [773, 0]
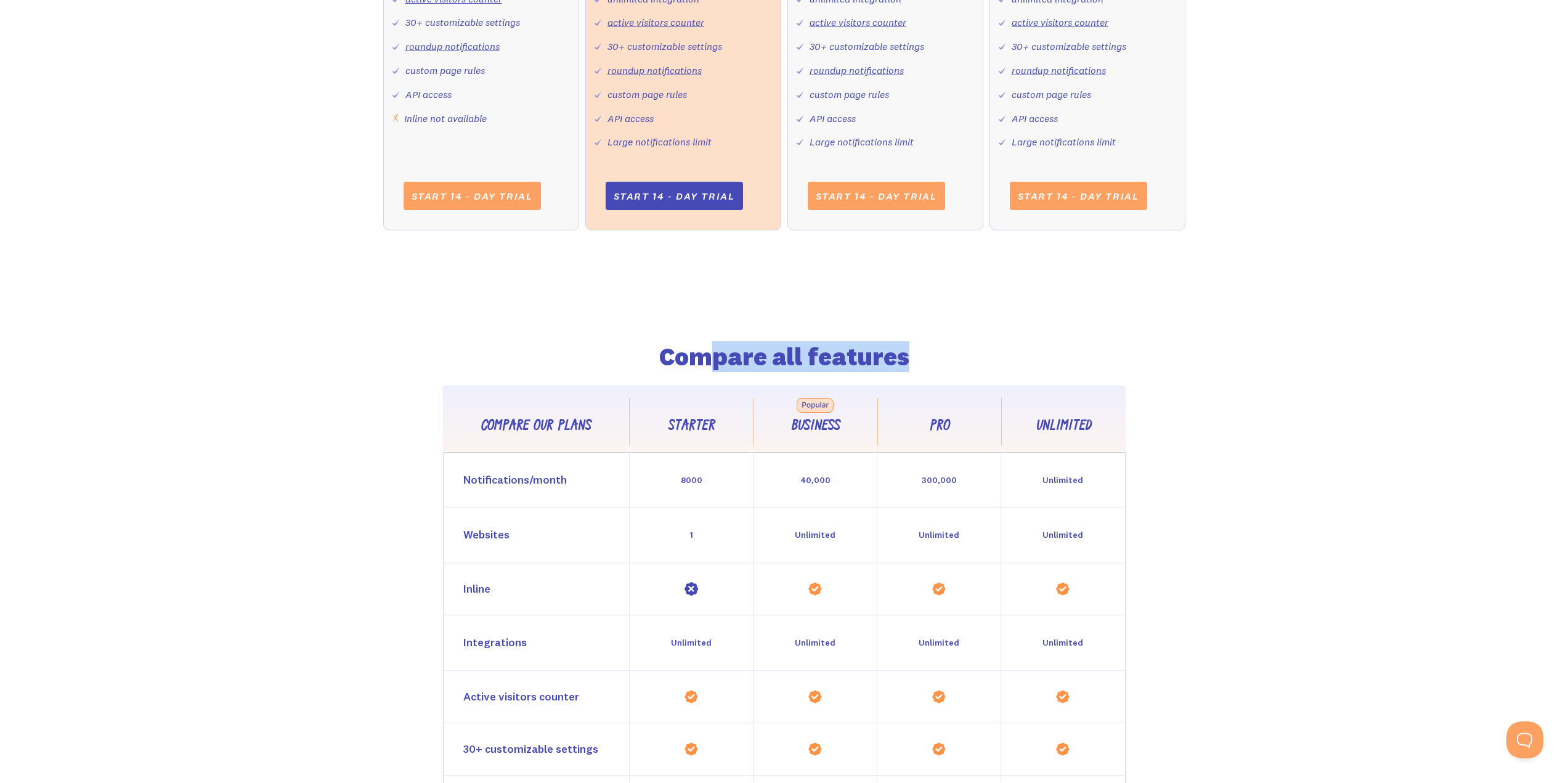
drag, startPoint x: 725, startPoint y: 355, endPoint x: 969, endPoint y: 354, distance: 244.0
click at [960, 355] on h2 "Compare all features" at bounding box center [784, 358] width 518 height 22
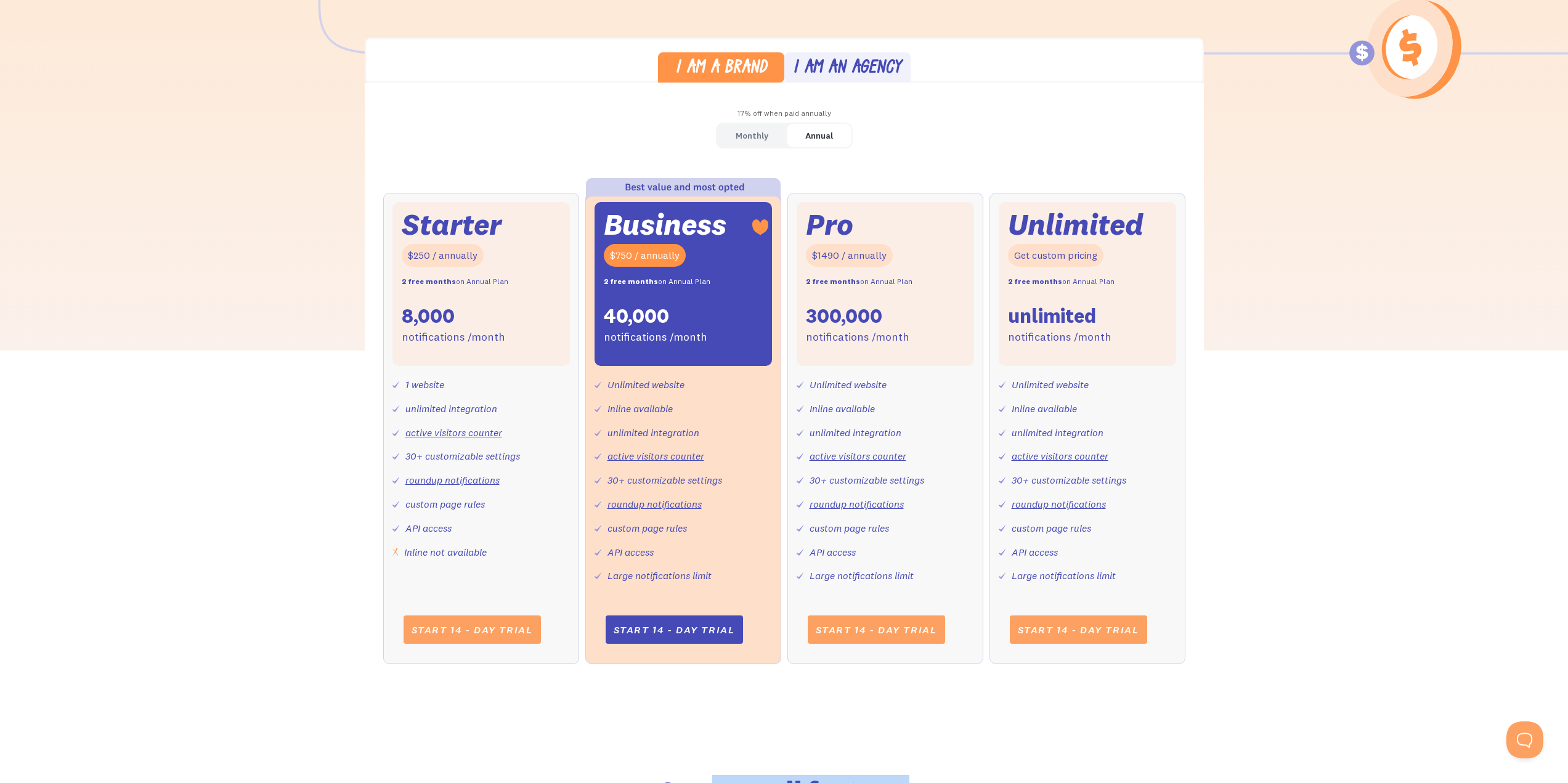
scroll to position [280, 0]
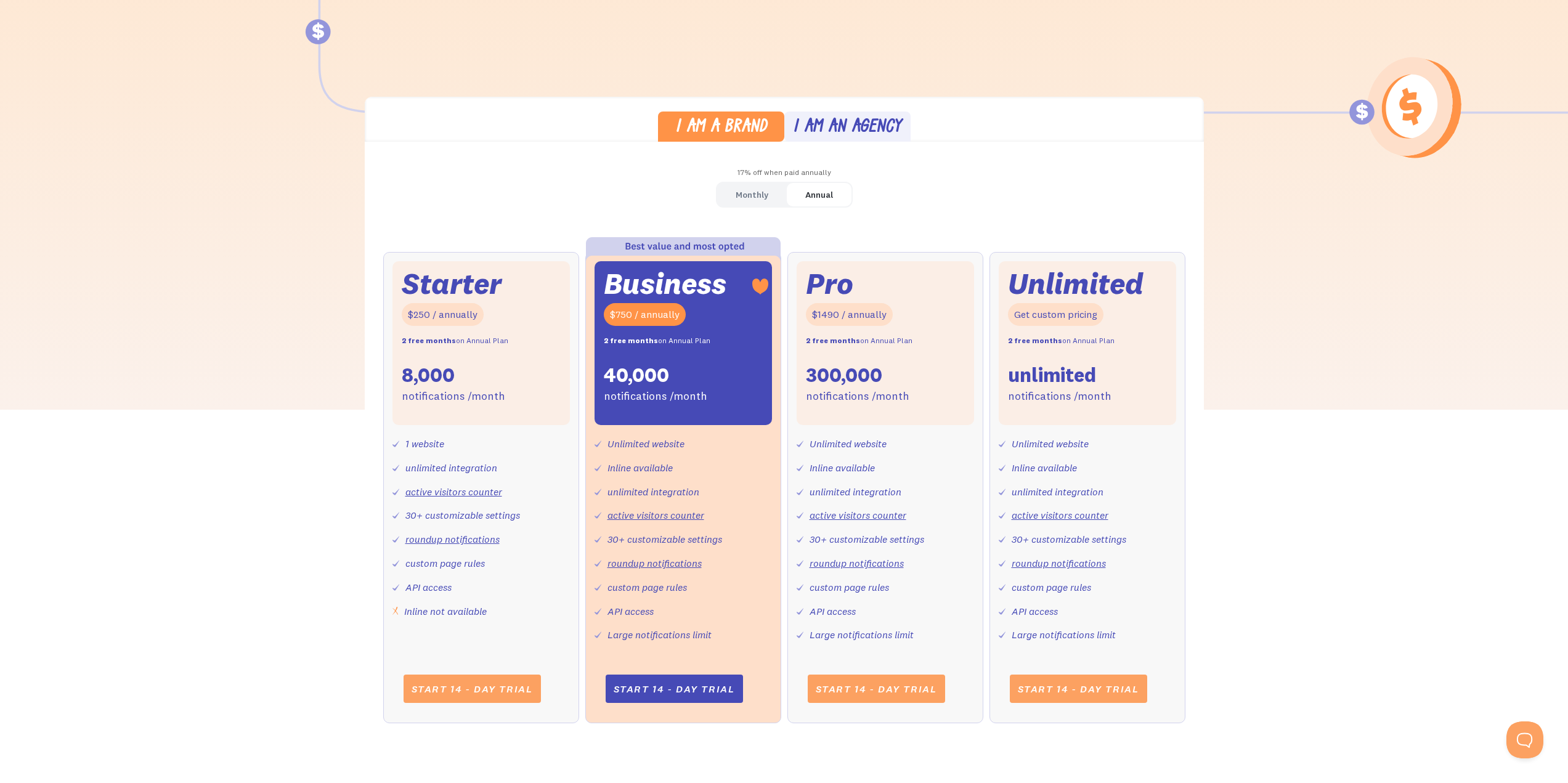
click at [821, 195] on div "Annual" at bounding box center [819, 195] width 28 height 18
click at [775, 196] on link "Monthly" at bounding box center [751, 195] width 70 height 24
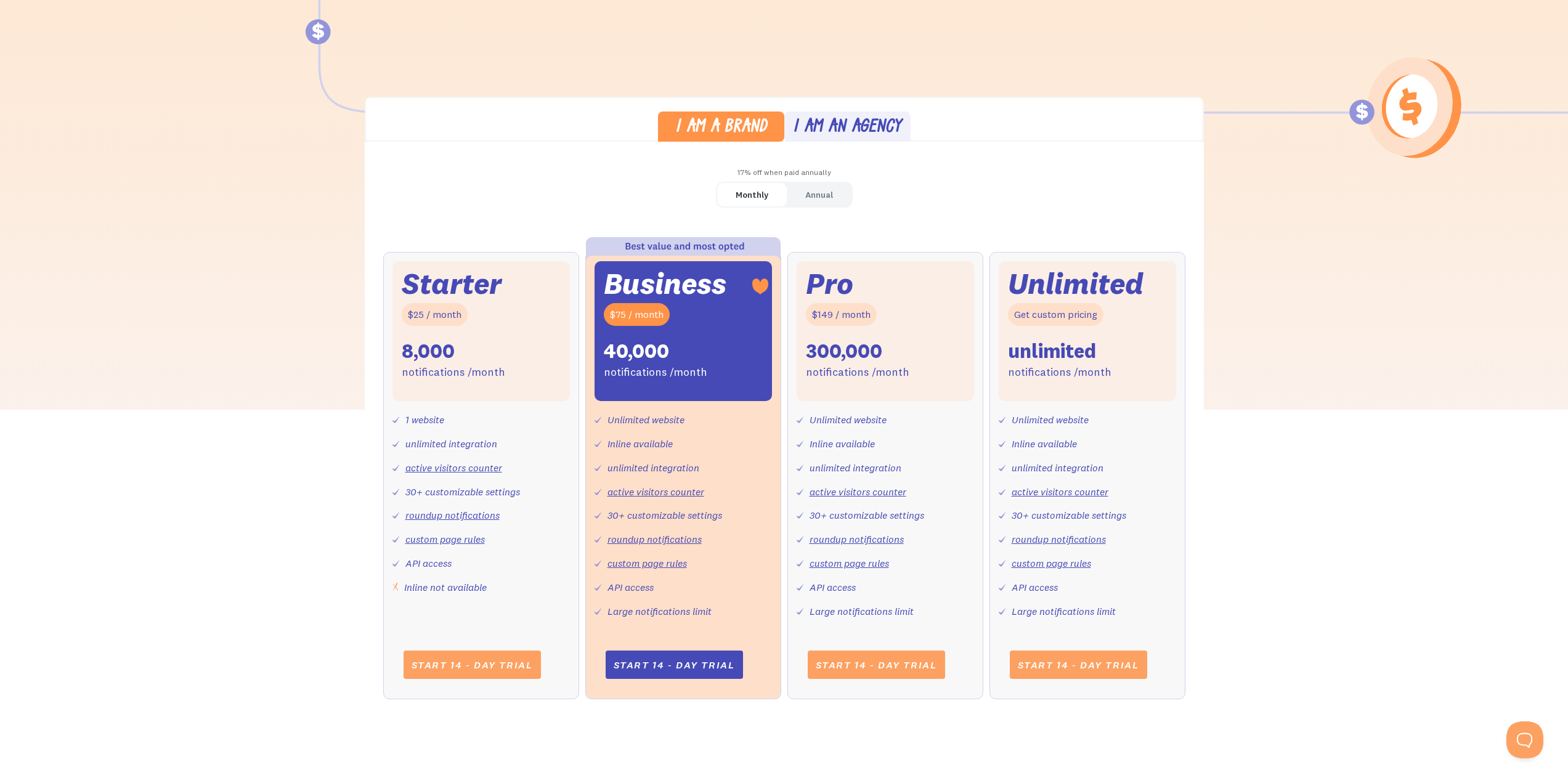
click at [839, 195] on link "Annual" at bounding box center [818, 195] width 65 height 24
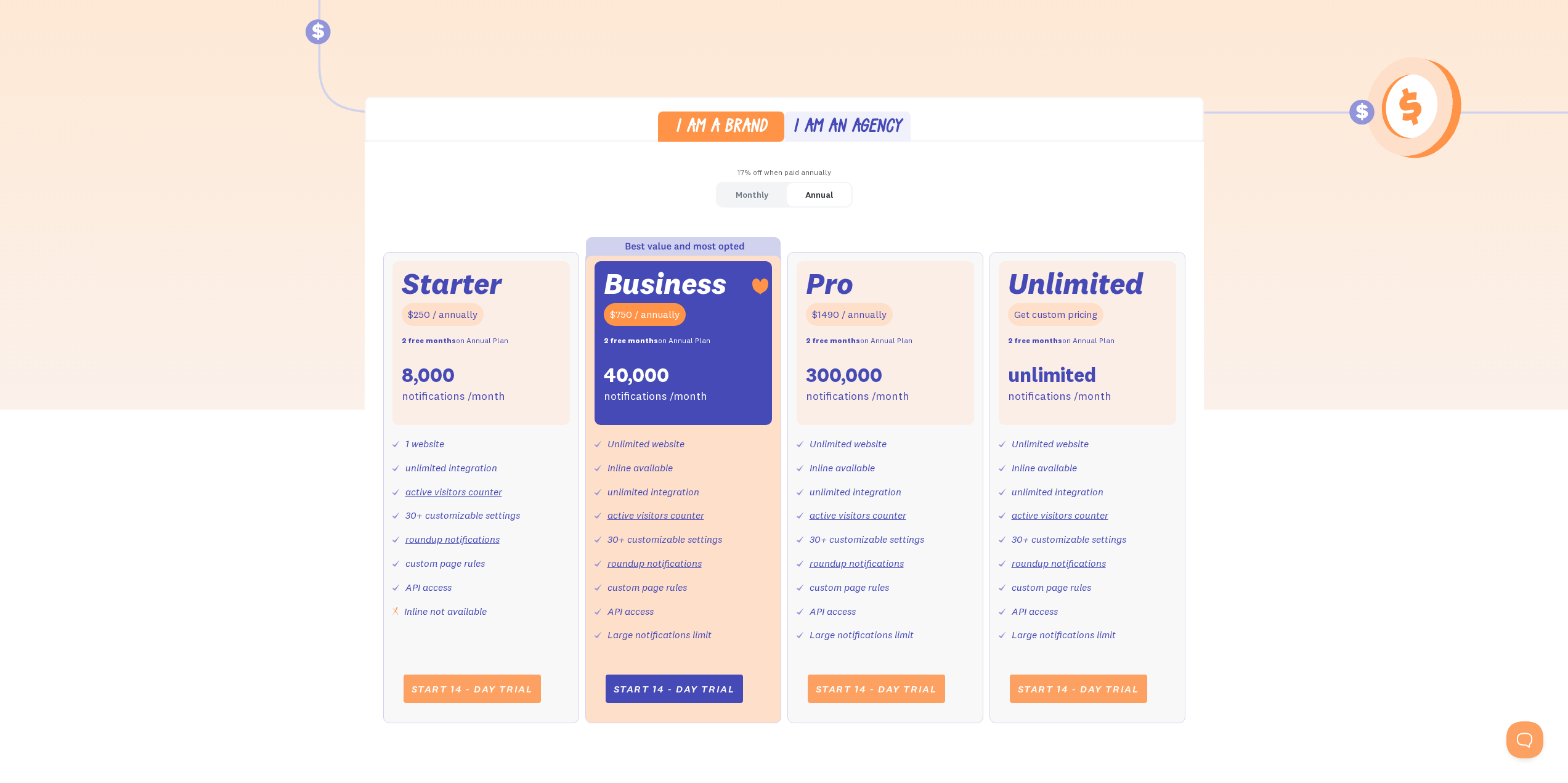
click at [742, 195] on div "Monthly" at bounding box center [752, 195] width 33 height 18
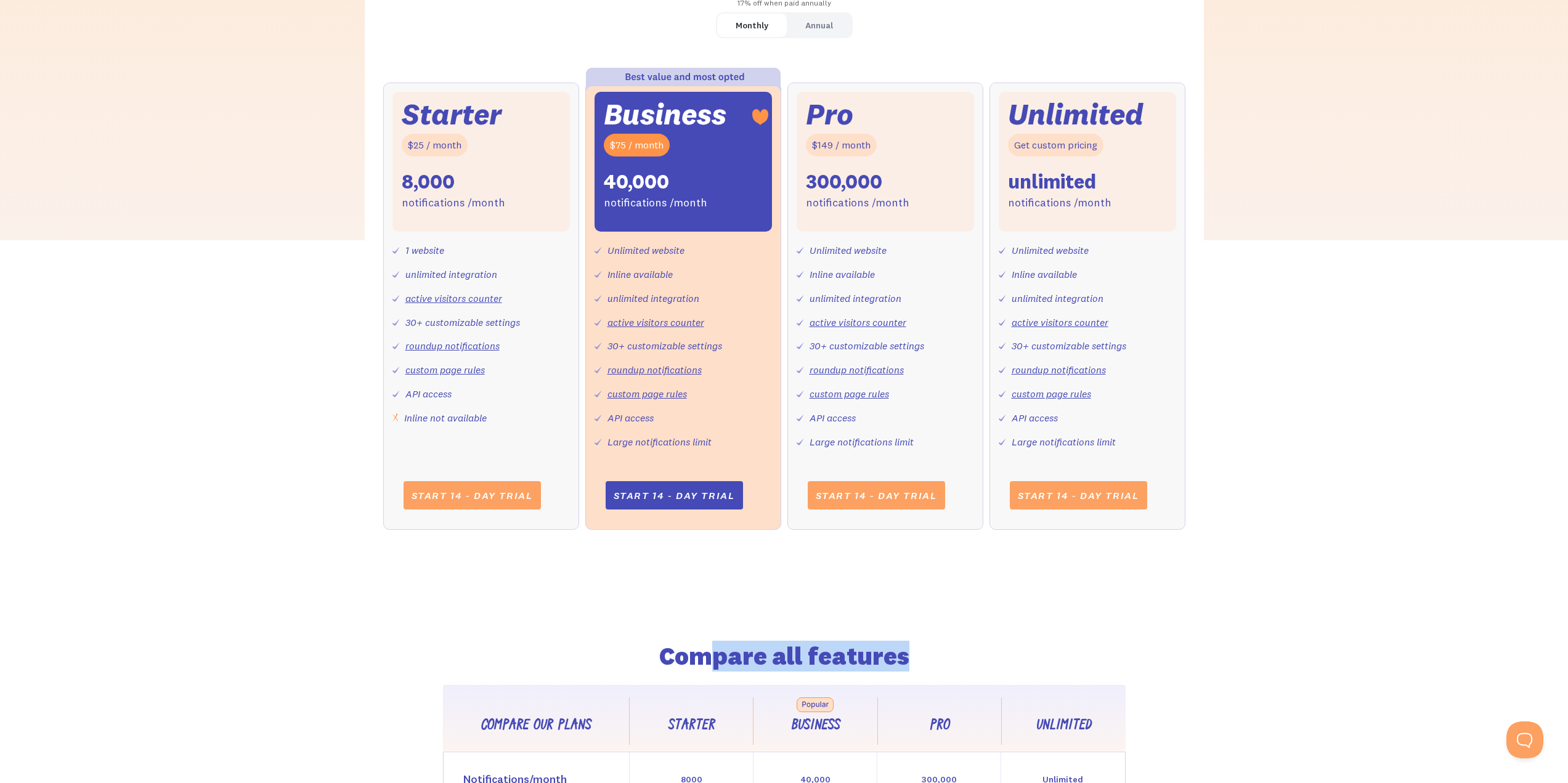
scroll to position [465, 0]
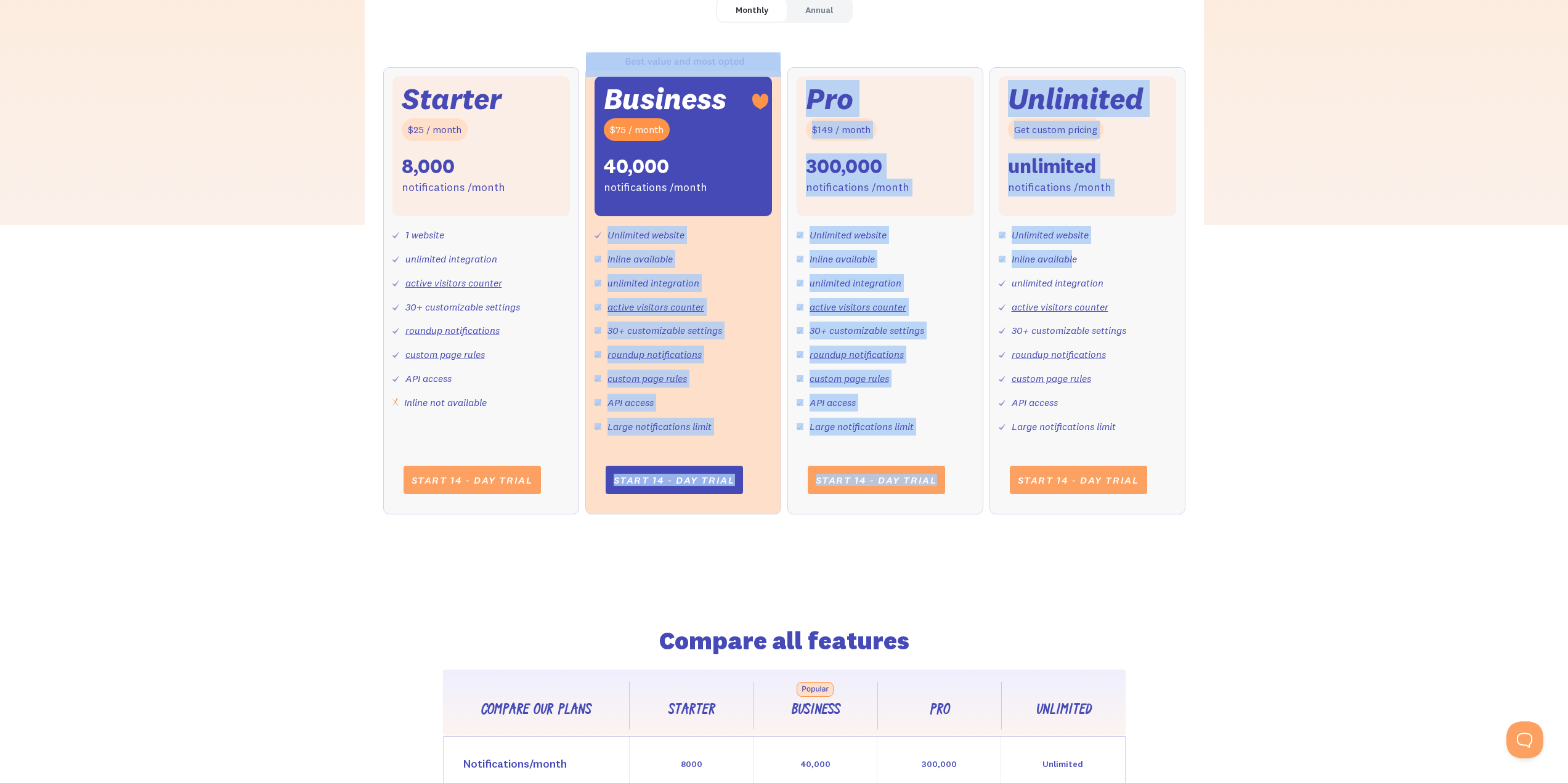
drag, startPoint x: 634, startPoint y: 238, endPoint x: 1075, endPoint y: 258, distance: 441.5
click at [1074, 262] on div "Starter $25 / month 8,000 notifications /month 1 website unlimited integration …" at bounding box center [784, 303] width 802 height 472
click at [1075, 258] on div "Inline available" at bounding box center [1045, 259] width 66 height 18
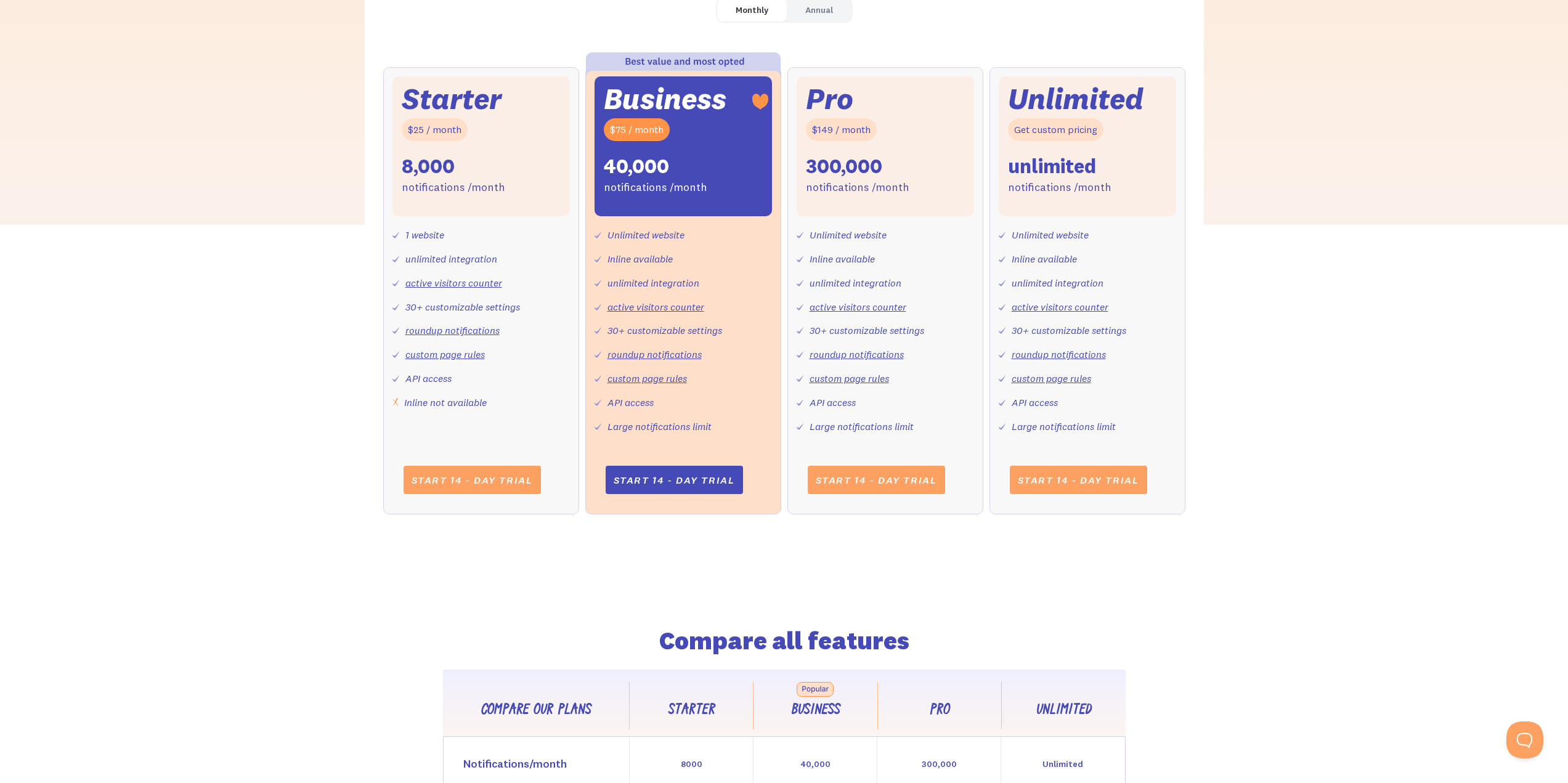
click at [656, 240] on div "Unlimited website" at bounding box center [646, 235] width 77 height 18
drag, startPoint x: 631, startPoint y: 238, endPoint x: 736, endPoint y: 262, distance: 107.7
click at [736, 262] on div "Unlimited website Inline available unlimited integration active visitors counte…" at bounding box center [683, 325] width 178 height 218
